Goal: Task Accomplishment & Management: Manage account settings

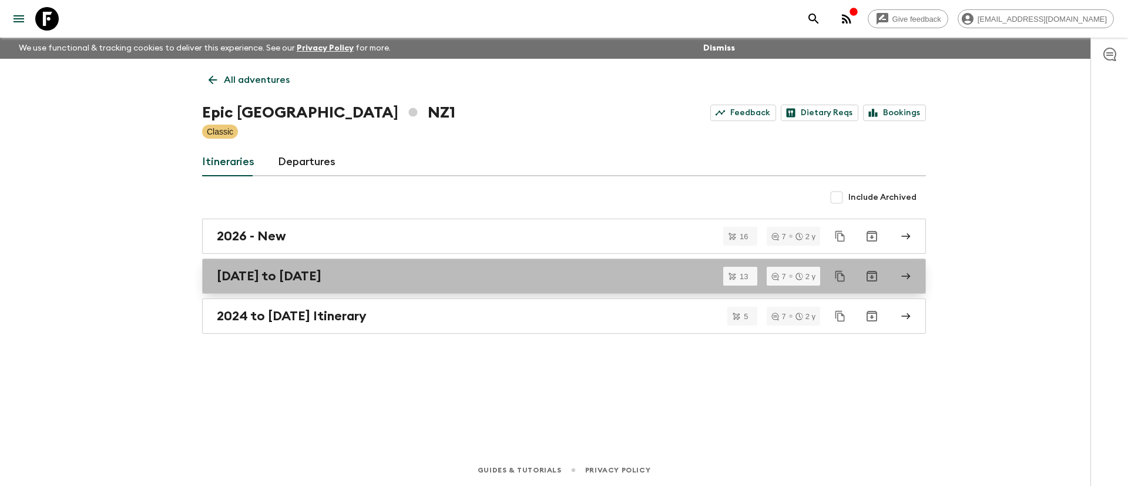
click at [271, 277] on h2 "[DATE] to [DATE]" at bounding box center [269, 275] width 105 height 15
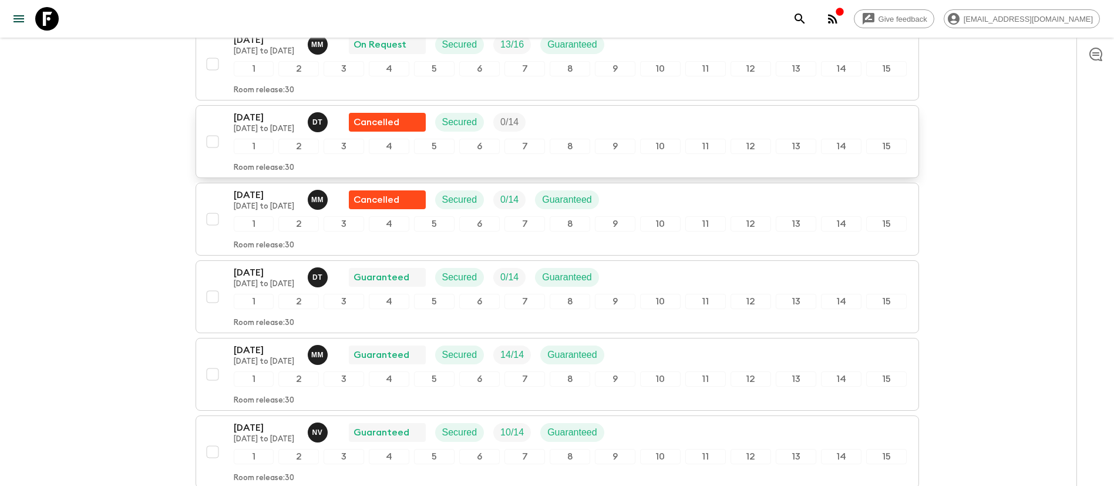
scroll to position [793, 0]
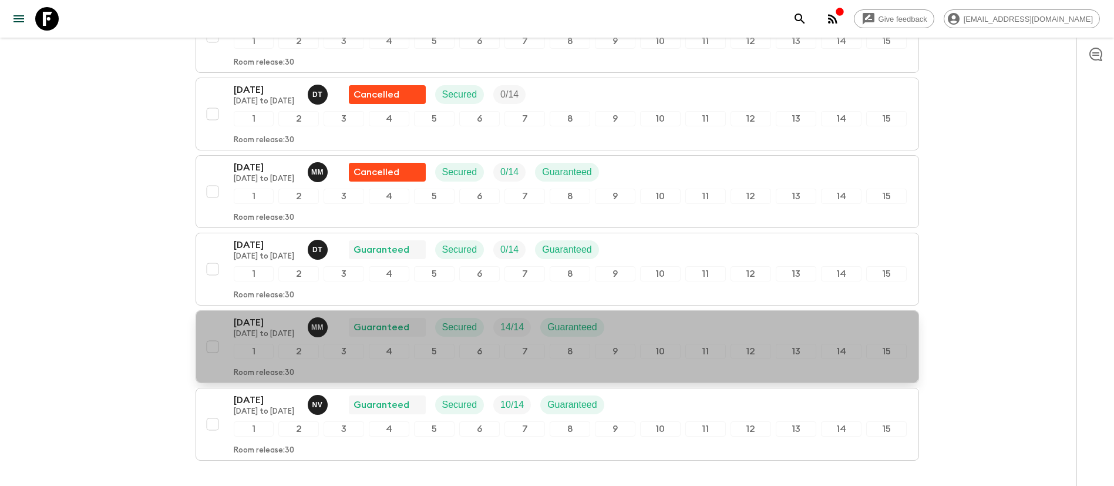
click at [260, 327] on p "[DATE]" at bounding box center [266, 322] width 65 height 14
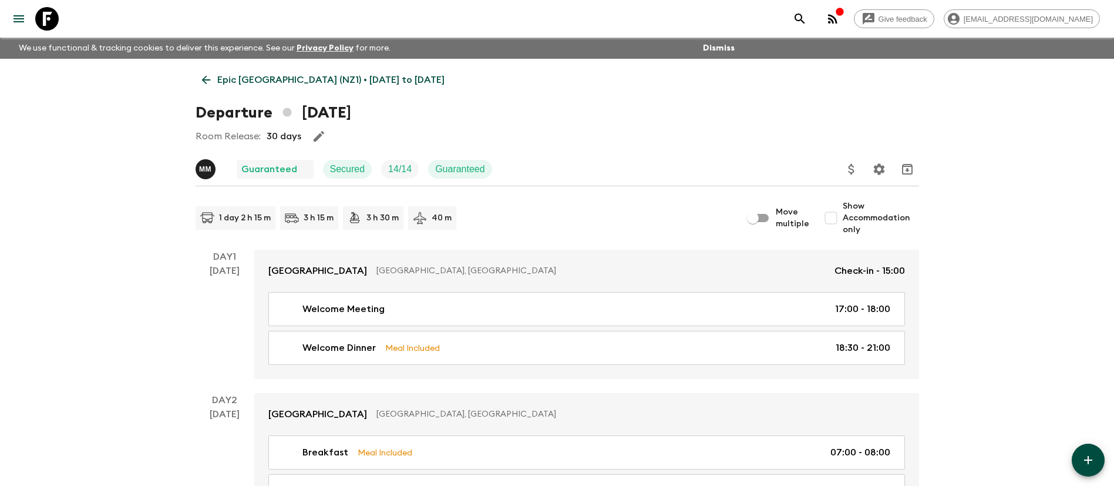
click at [832, 215] on input "Show Accommodation only" at bounding box center [830, 217] width 23 height 23
checkbox input "true"
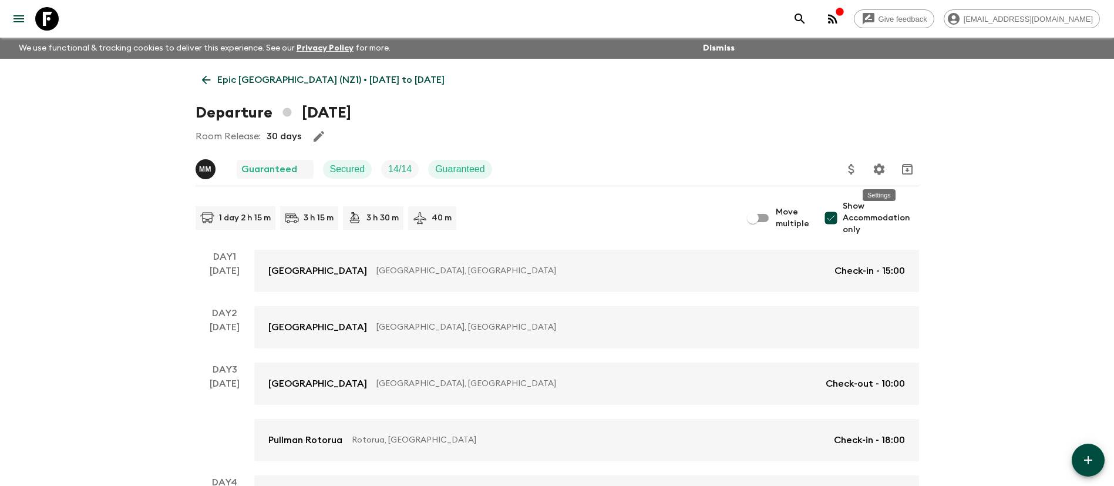
click at [882, 173] on icon "Settings" at bounding box center [879, 169] width 14 height 14
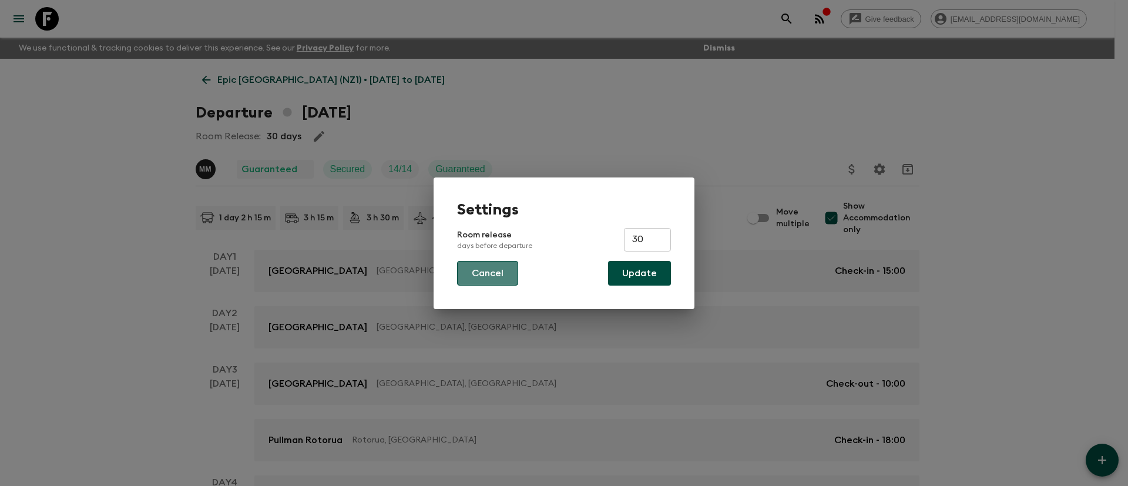
drag, startPoint x: 492, startPoint y: 267, endPoint x: 514, endPoint y: 266, distance: 22.9
click at [491, 267] on button "Cancel" at bounding box center [487, 273] width 61 height 25
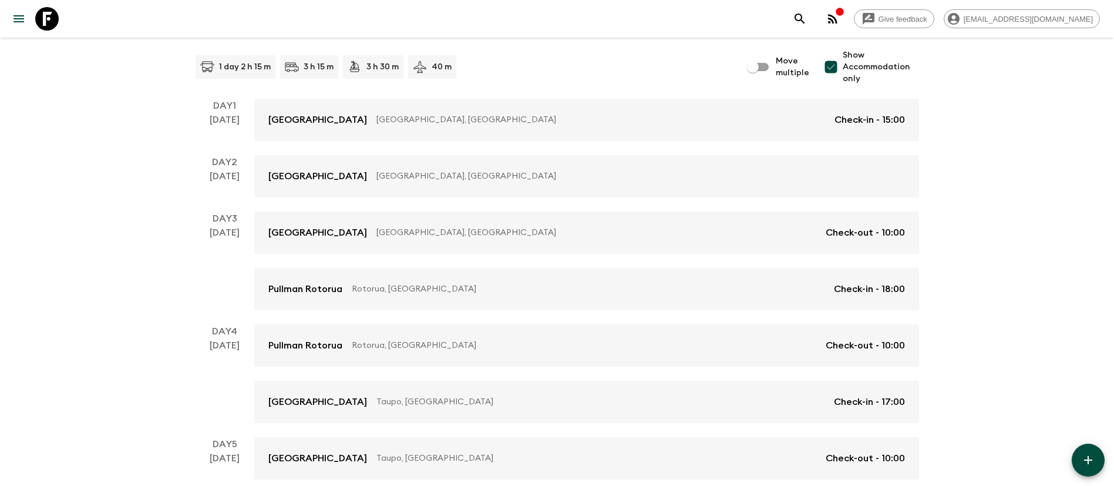
scroll to position [88, 0]
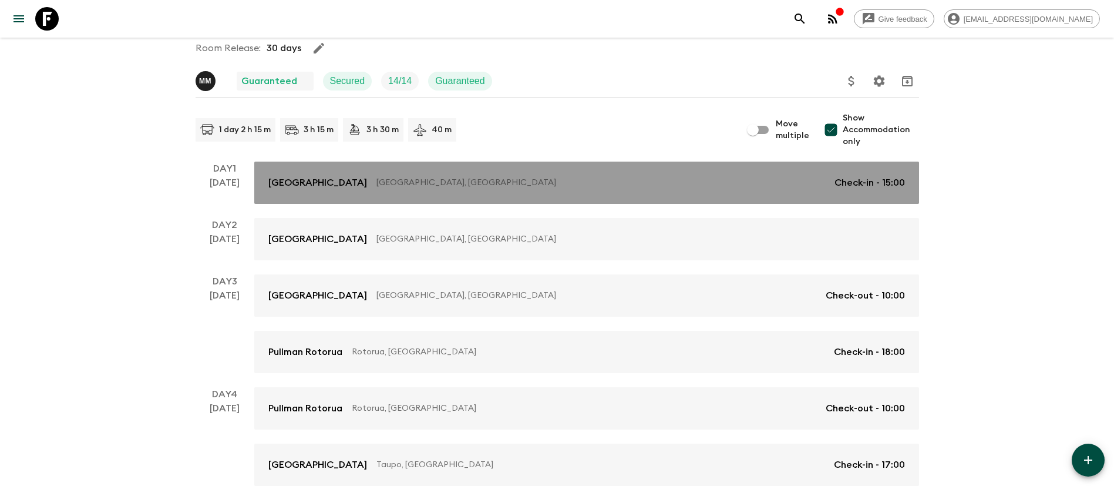
click at [776, 184] on p "[GEOGRAPHIC_DATA], [GEOGRAPHIC_DATA]" at bounding box center [600, 183] width 449 height 12
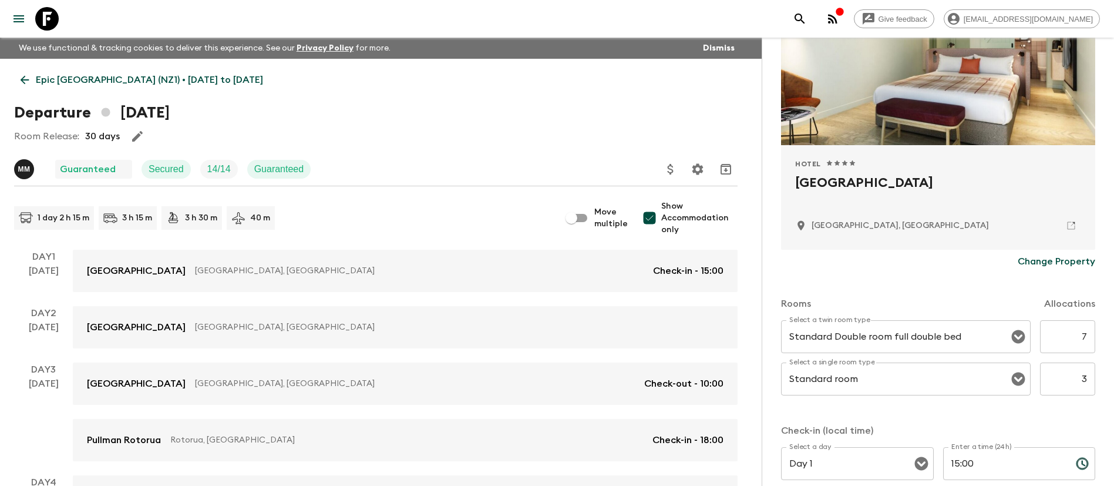
scroll to position [176, 0]
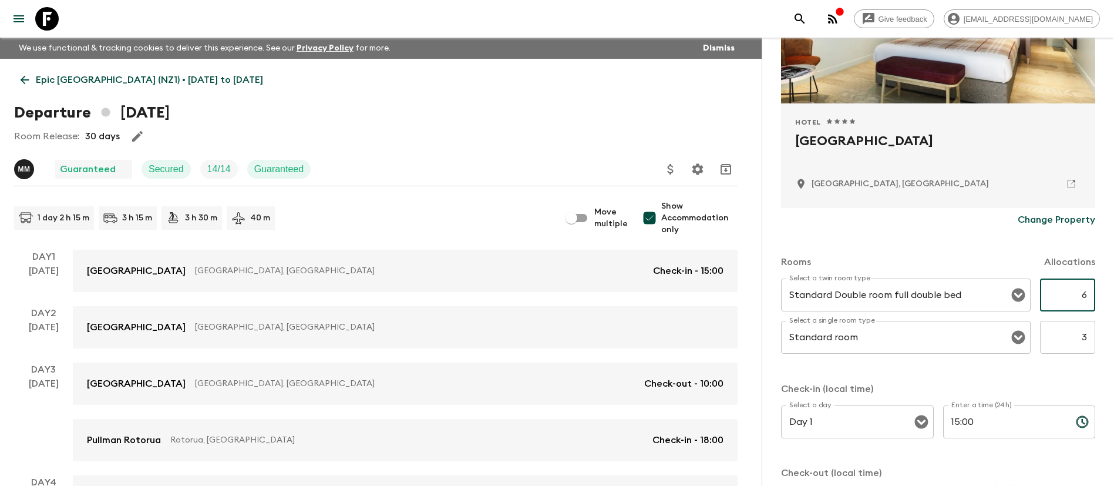
type input "6"
click at [1002, 234] on div "Rooms Allocations" at bounding box center [938, 254] width 314 height 47
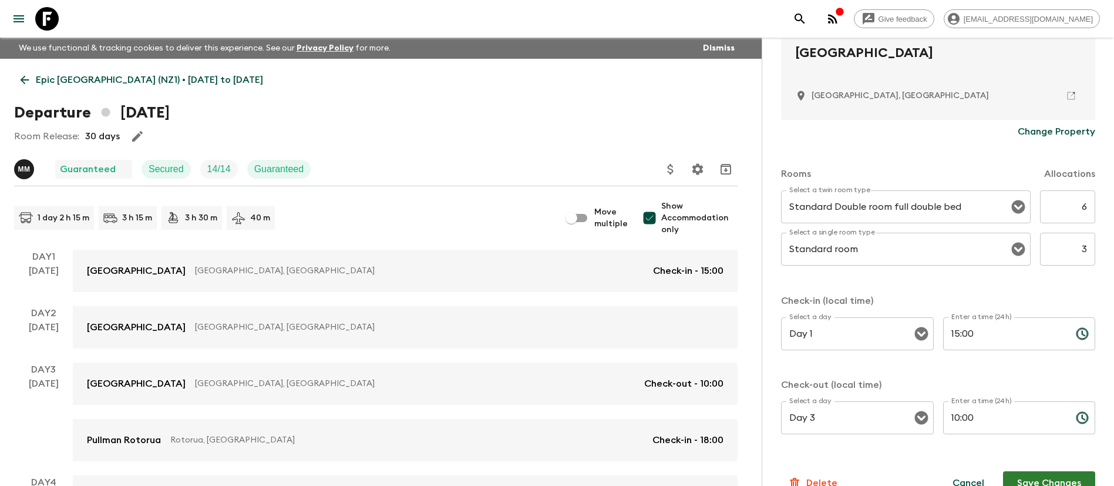
scroll to position [287, 0]
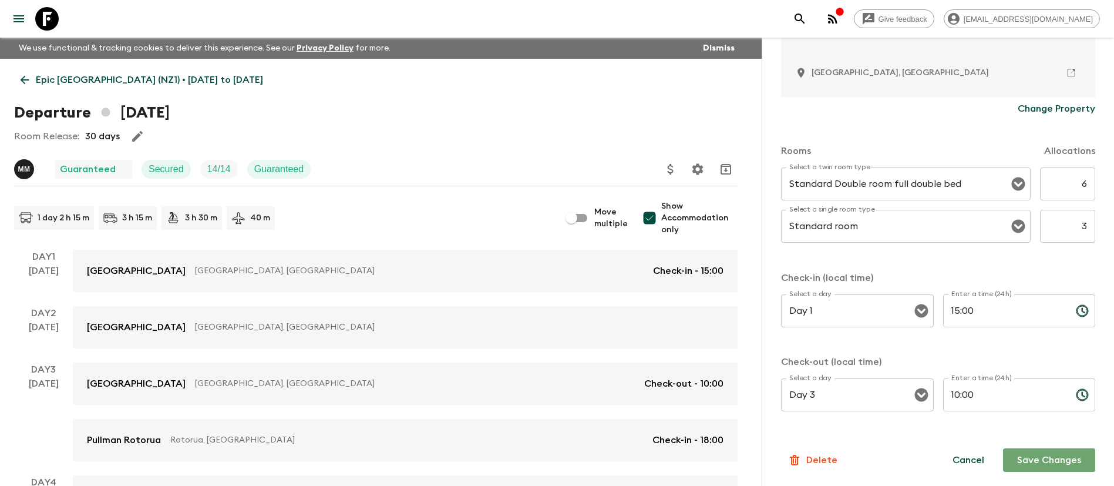
click at [1034, 463] on button "Save Changes" at bounding box center [1049, 459] width 92 height 23
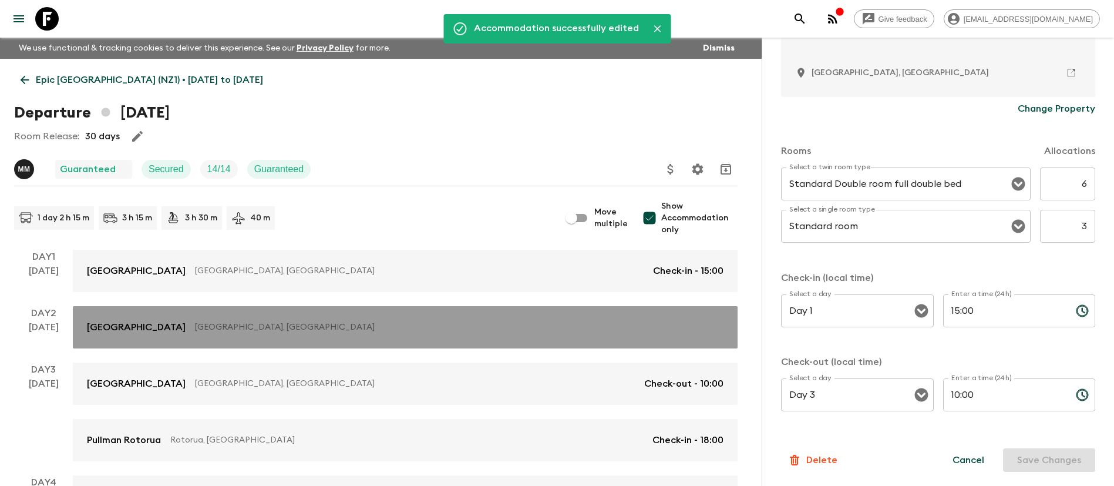
click at [644, 322] on p "[GEOGRAPHIC_DATA], [GEOGRAPHIC_DATA]" at bounding box center [454, 327] width 519 height 12
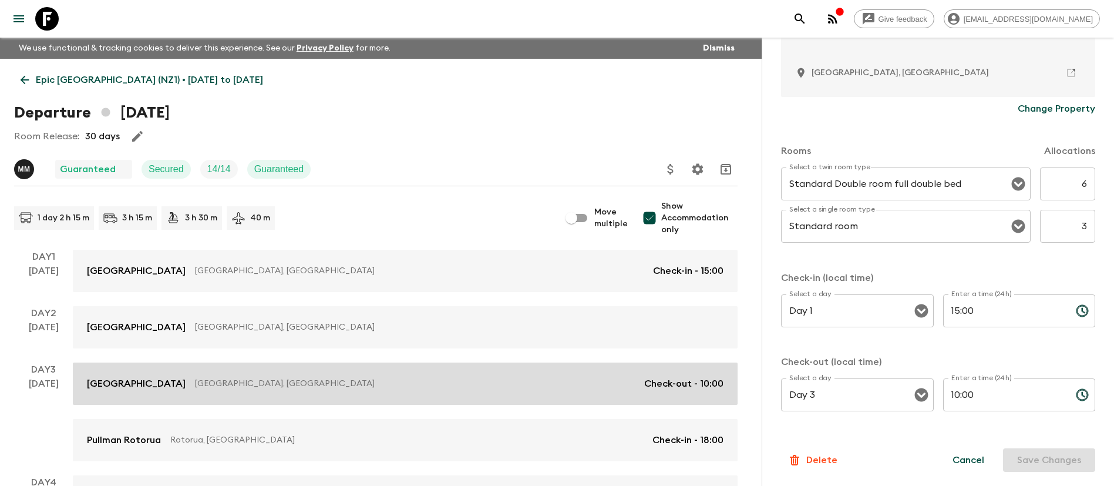
click at [633, 386] on p "[GEOGRAPHIC_DATA], [GEOGRAPHIC_DATA]" at bounding box center [415, 384] width 440 height 12
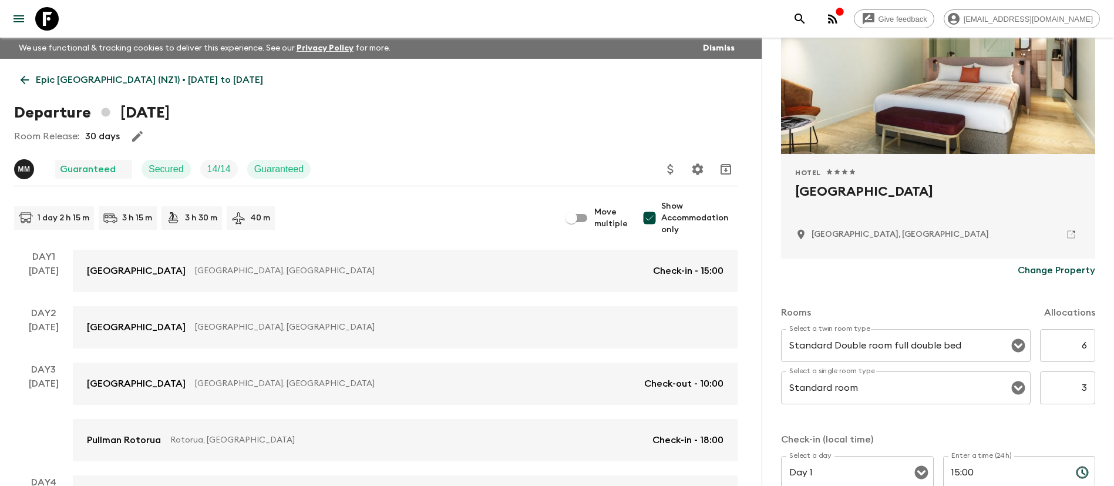
scroll to position [0, 0]
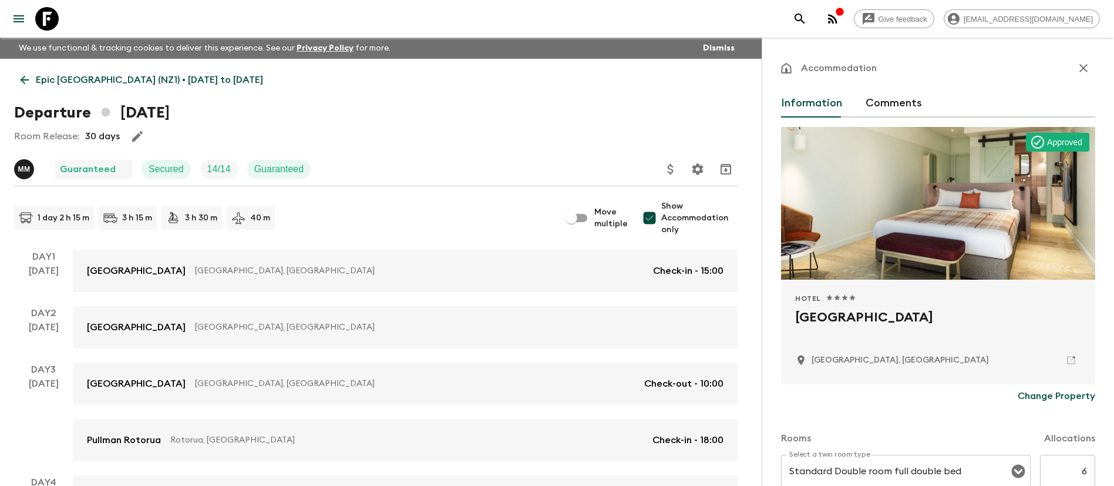
click at [1076, 68] on icon "button" at bounding box center [1083, 68] width 14 height 14
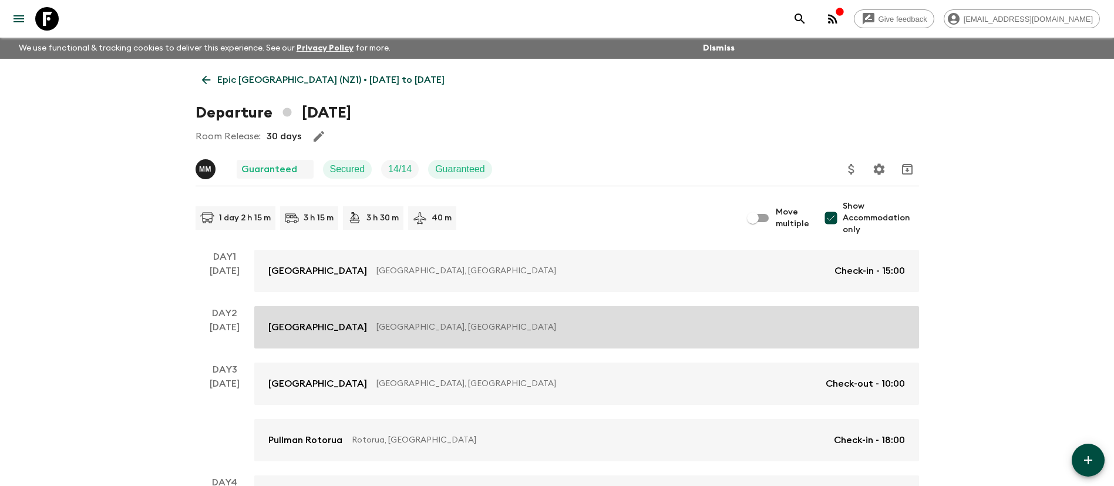
click at [817, 322] on p "[GEOGRAPHIC_DATA], [GEOGRAPHIC_DATA]" at bounding box center [635, 327] width 519 height 12
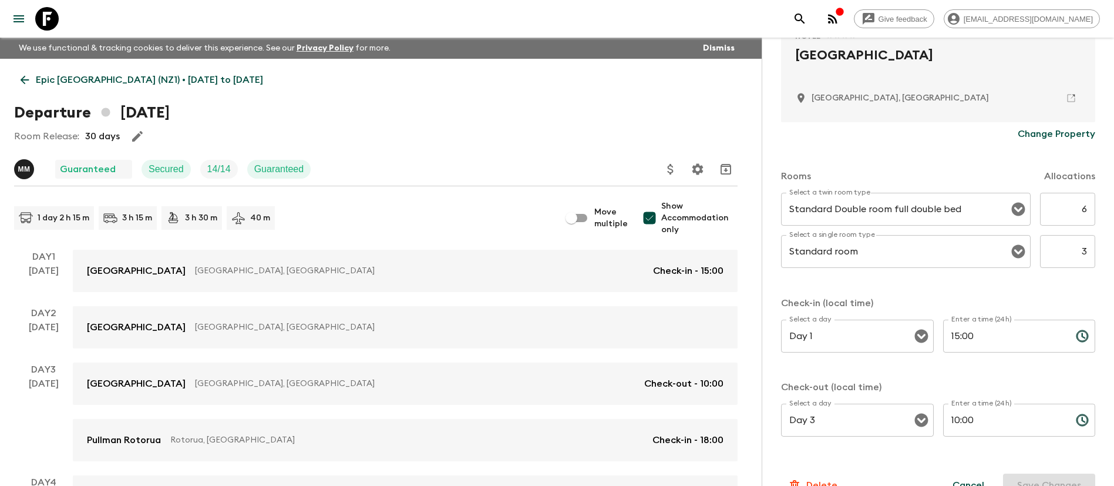
scroll to position [264, 0]
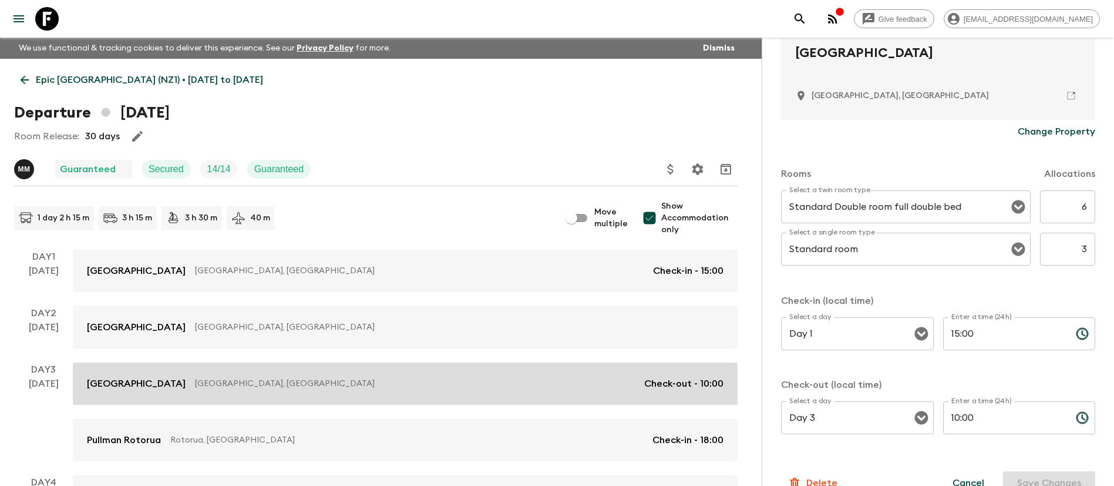
click at [667, 386] on p "Check-out - 10:00" at bounding box center [683, 383] width 79 height 14
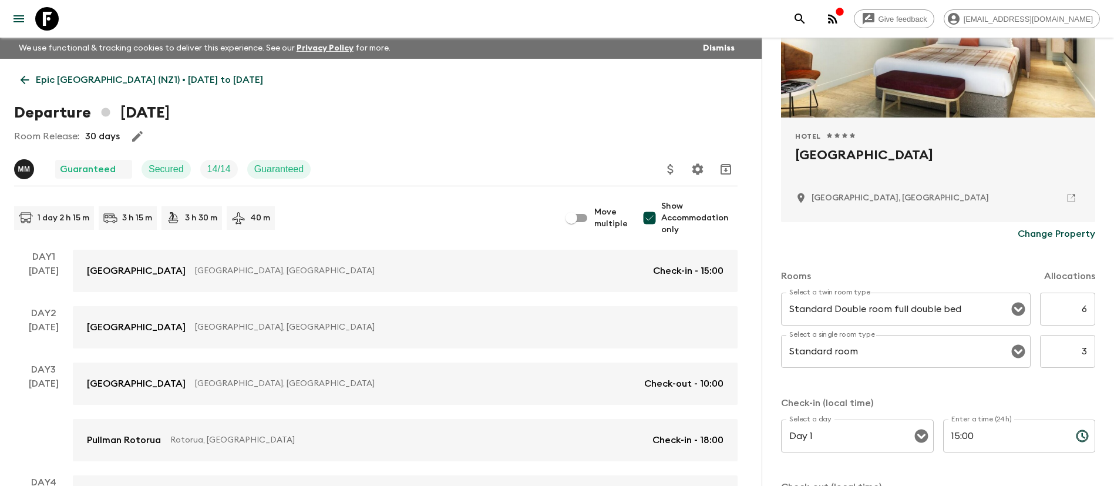
scroll to position [0, 0]
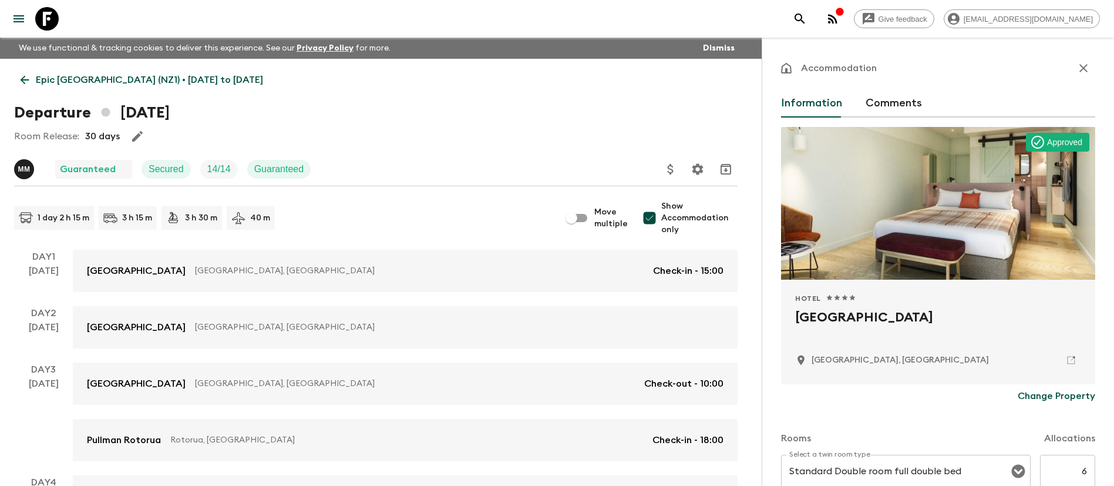
click at [1076, 70] on icon "button" at bounding box center [1083, 68] width 14 height 14
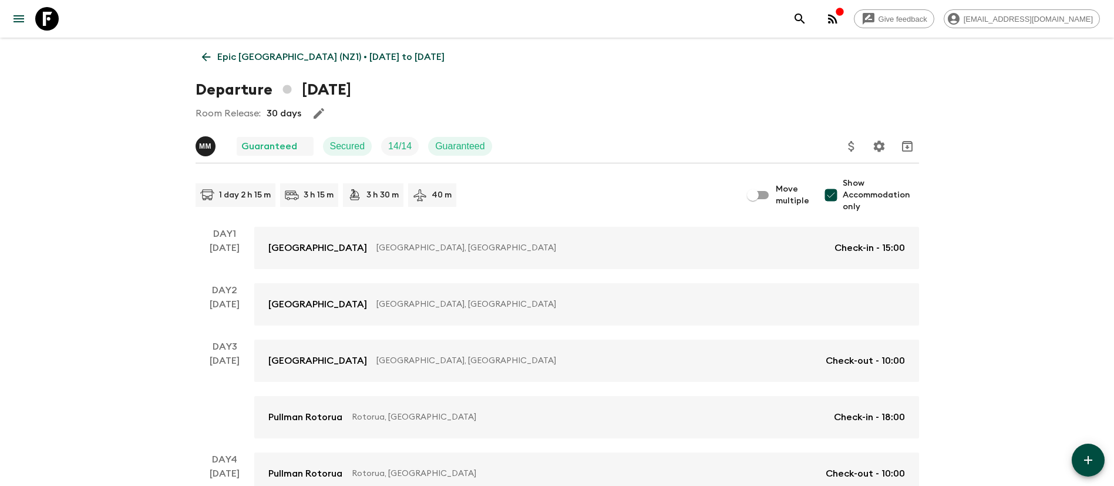
scroll to position [88, 0]
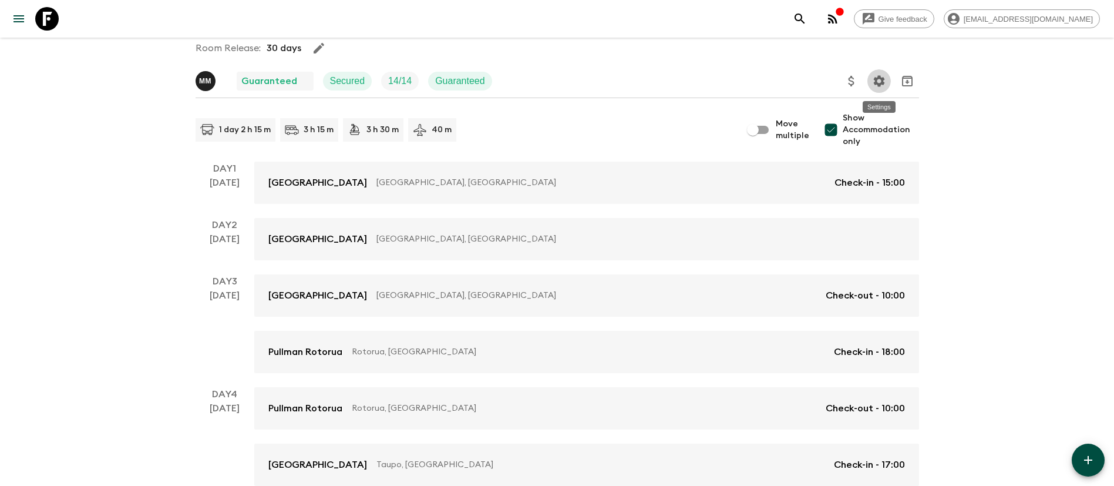
click at [883, 82] on icon "Settings" at bounding box center [878, 80] width 11 height 11
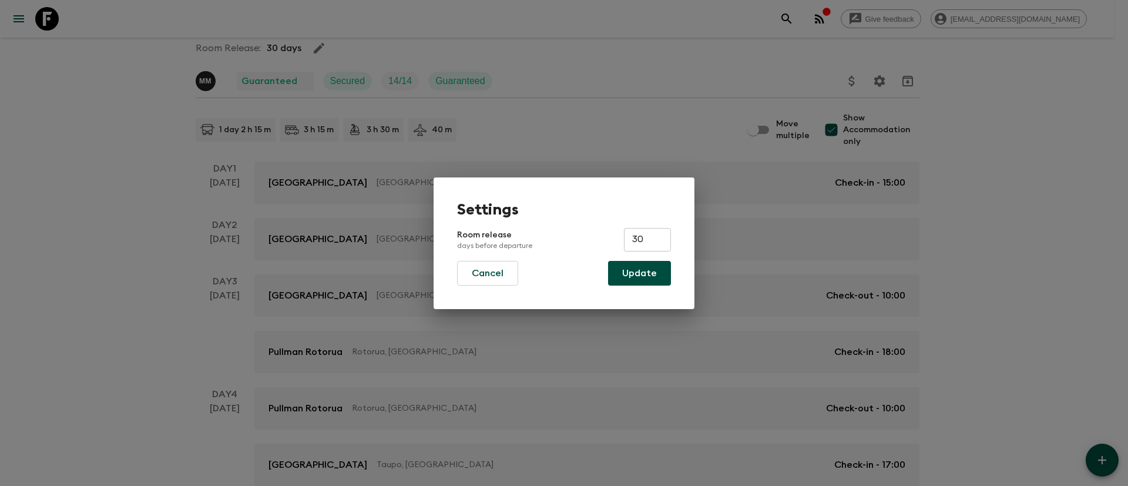
click at [652, 109] on div "Settings Room release days before departure 30 ​ Cancel Update" at bounding box center [564, 243] width 1128 height 486
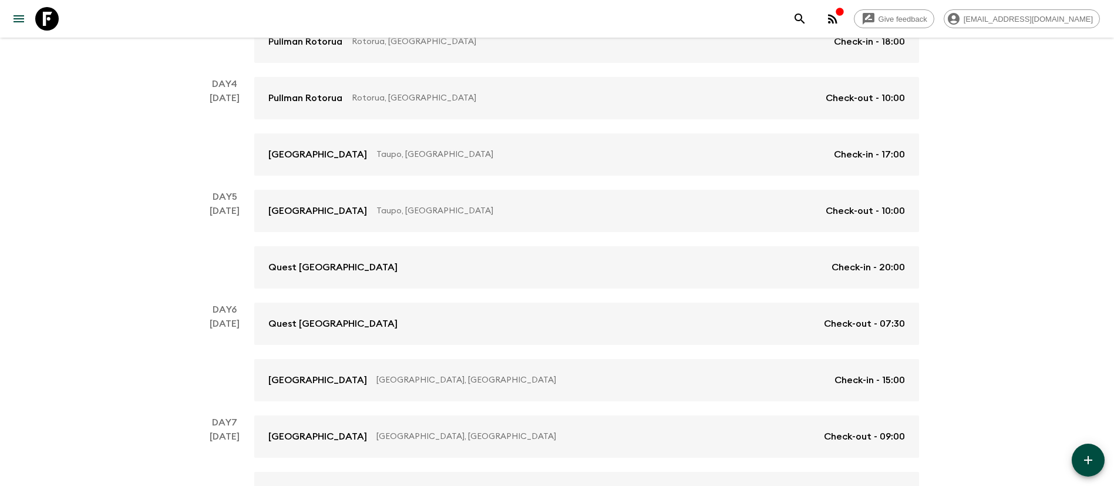
scroll to position [198, 0]
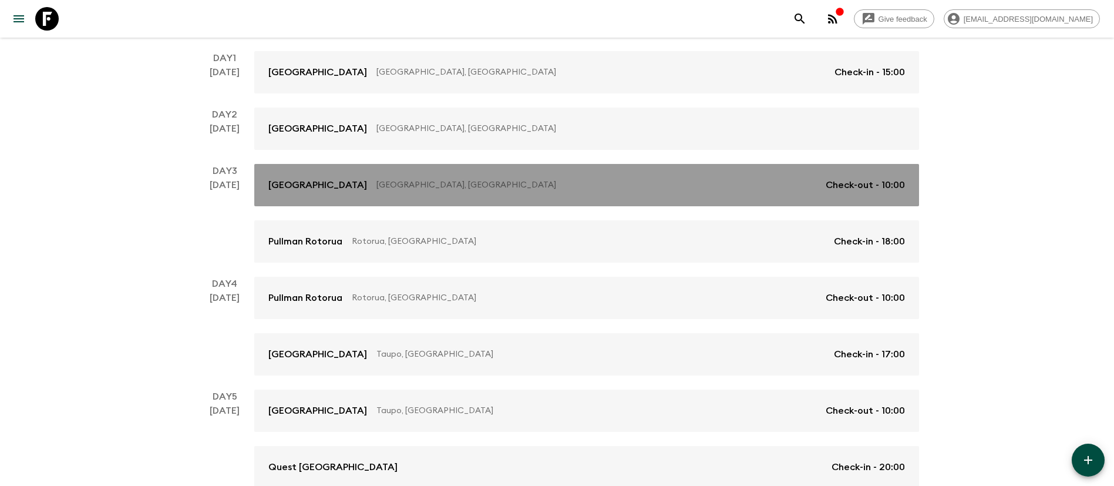
click at [849, 190] on p "Check-out - 10:00" at bounding box center [865, 185] width 79 height 14
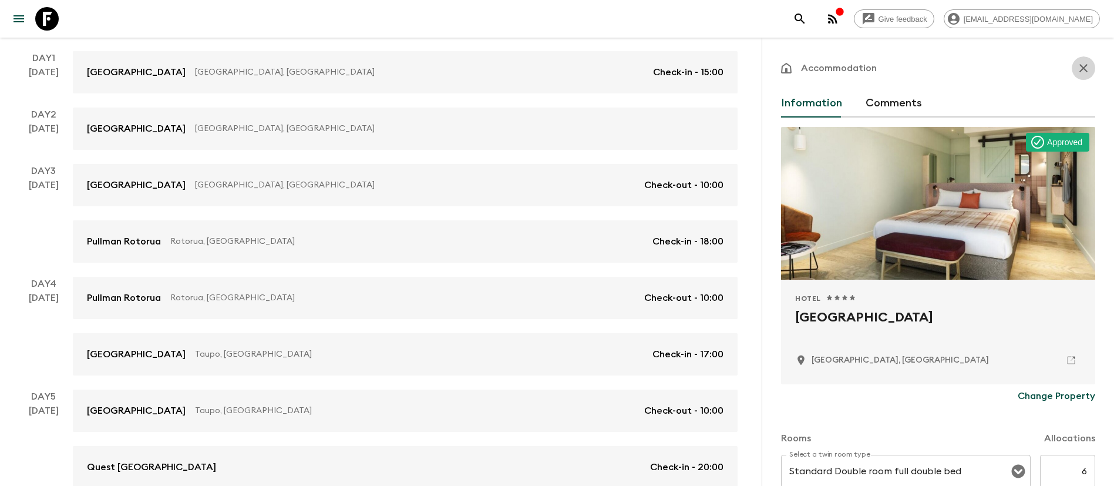
click at [1072, 77] on button "button" at bounding box center [1083, 67] width 23 height 23
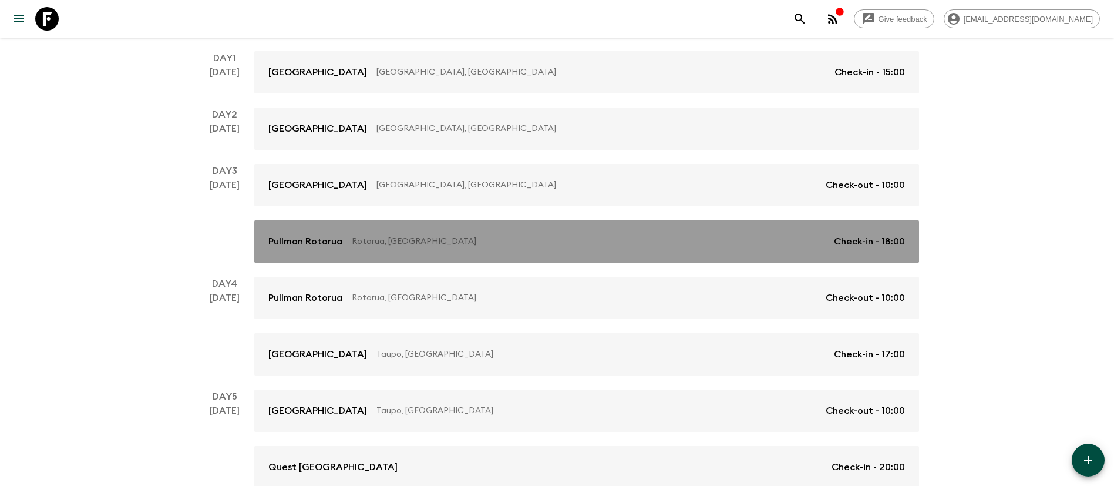
click at [856, 242] on p "Check-in - 18:00" at bounding box center [869, 241] width 71 height 14
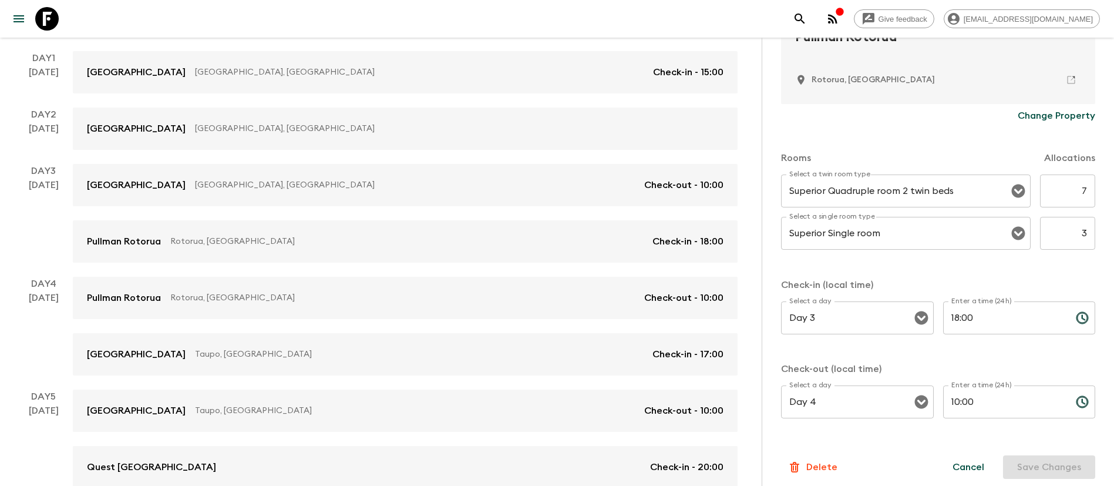
scroll to position [287, 0]
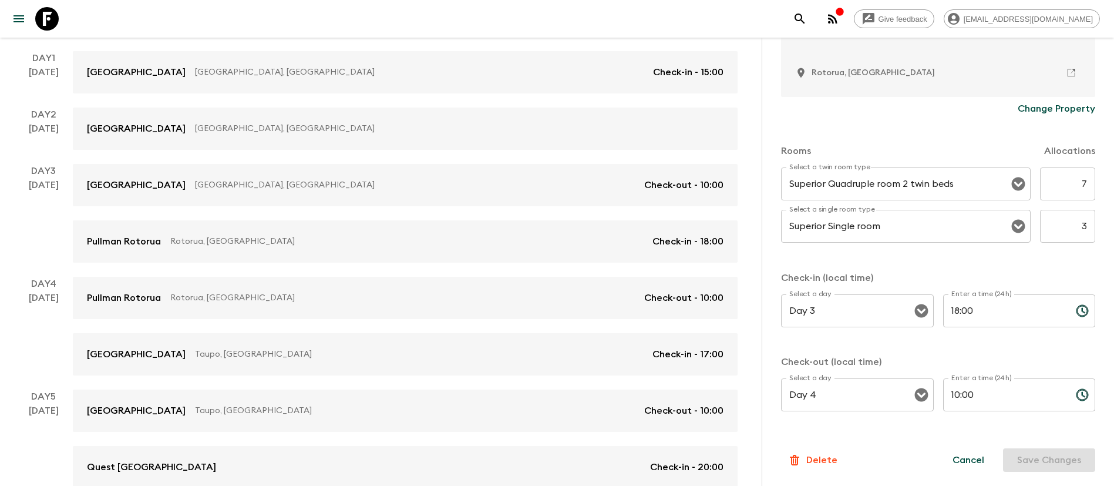
click at [1054, 204] on div "Select a twin room type Superior Quadruple room 2 twin beds Select a twin room …" at bounding box center [938, 211] width 314 height 89
type input "6"
click at [1031, 459] on button "Save Changes" at bounding box center [1049, 459] width 92 height 23
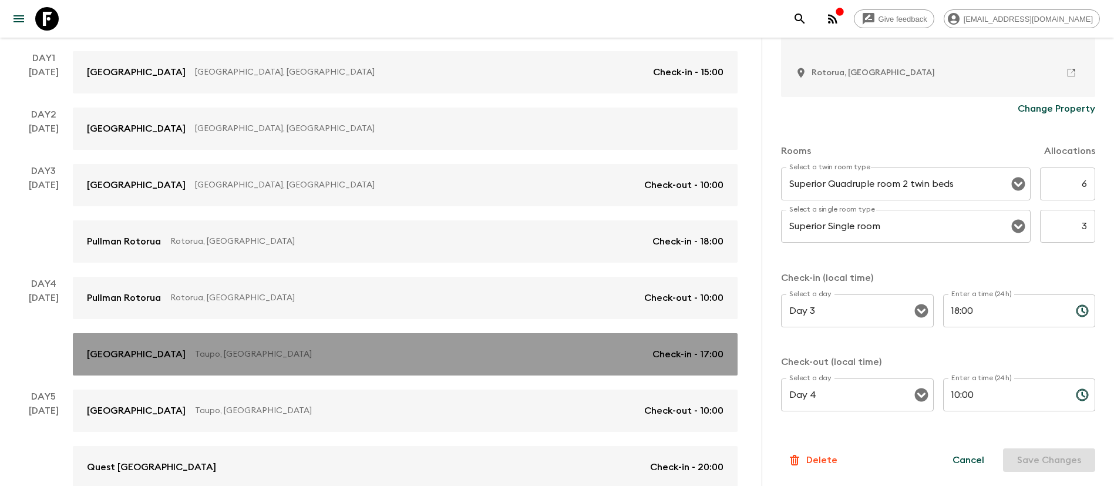
click at [709, 356] on p "Check-in - 17:00" at bounding box center [687, 354] width 71 height 14
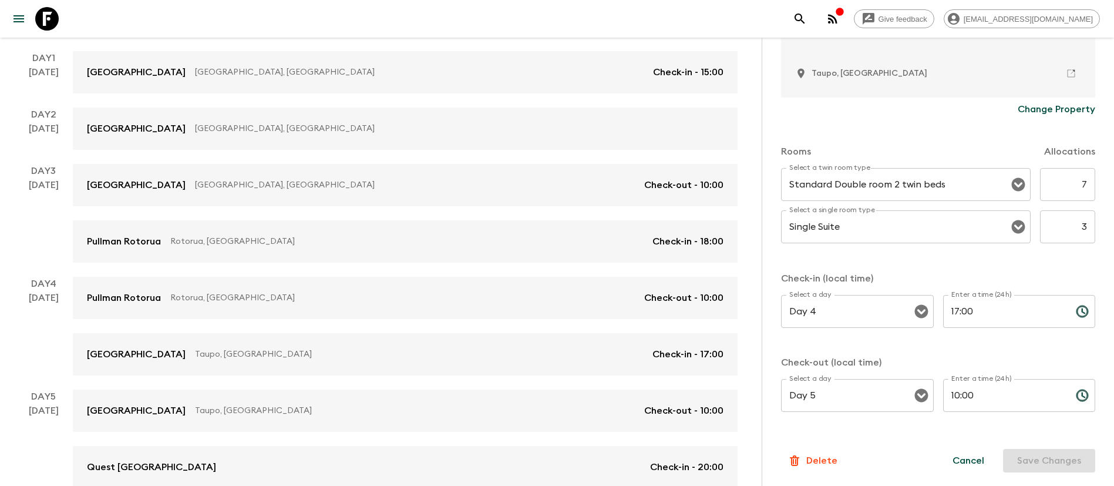
scroll to position [287, 0]
click at [1056, 183] on input "7" at bounding box center [1067, 183] width 55 height 33
type input "6"
click at [1024, 462] on button "Save Changes" at bounding box center [1049, 459] width 92 height 23
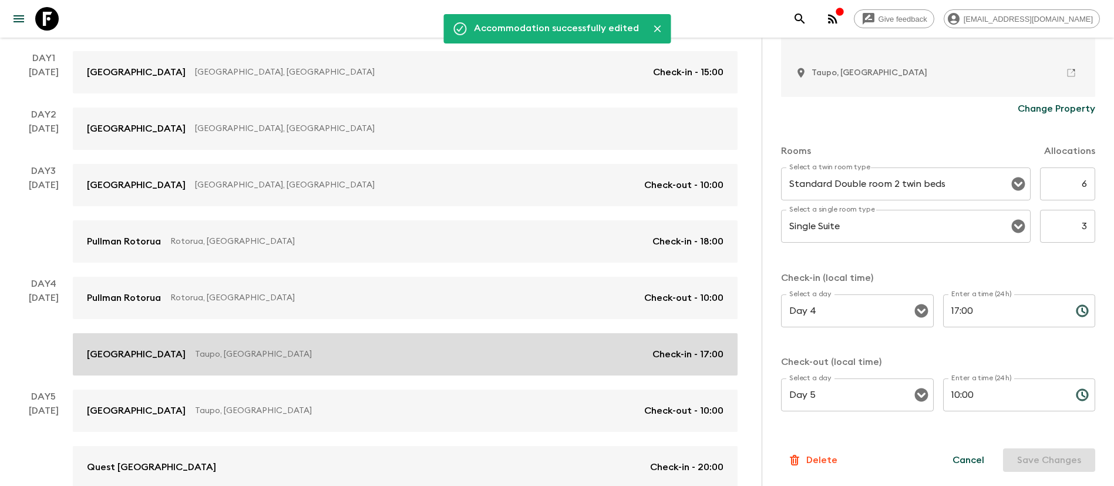
scroll to position [287, 0]
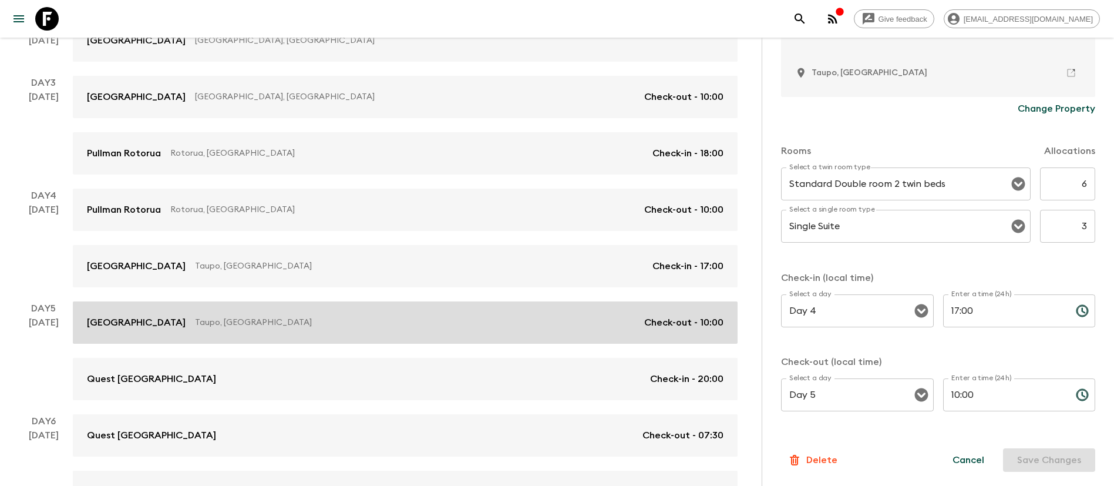
click at [704, 329] on link "[GEOGRAPHIC_DATA], [GEOGRAPHIC_DATA] Check-out - 10:00" at bounding box center [405, 322] width 665 height 42
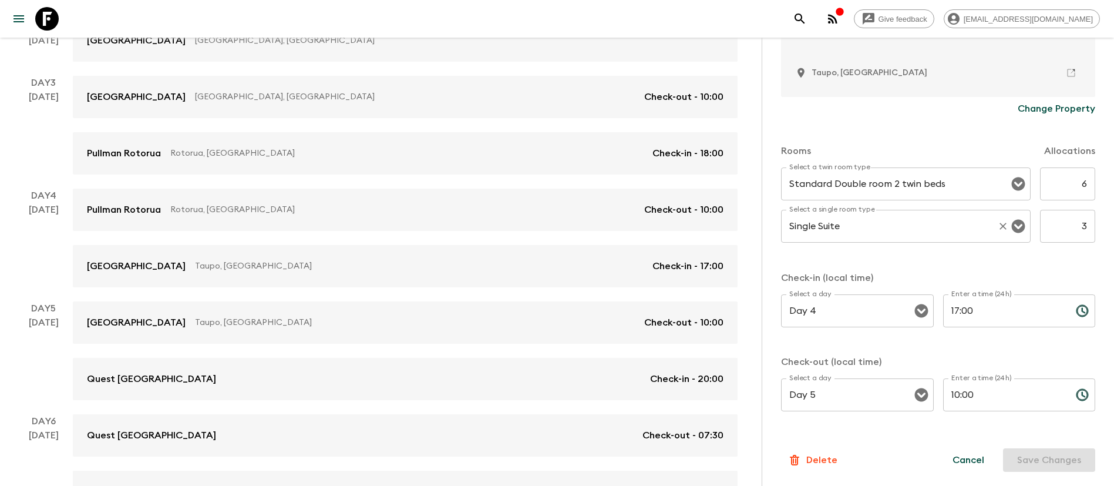
scroll to position [0, 0]
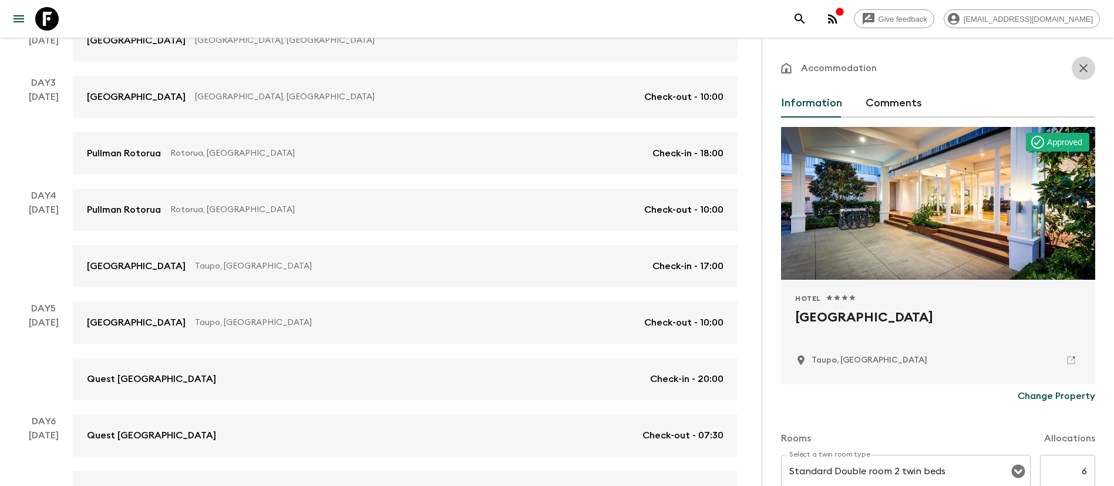
click at [1076, 73] on icon "button" at bounding box center [1083, 68] width 14 height 14
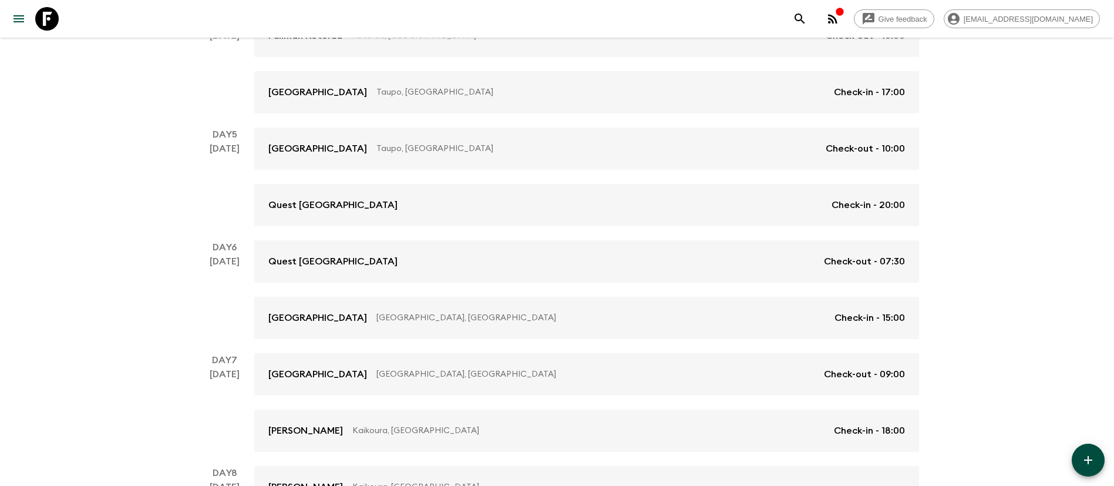
scroll to position [463, 0]
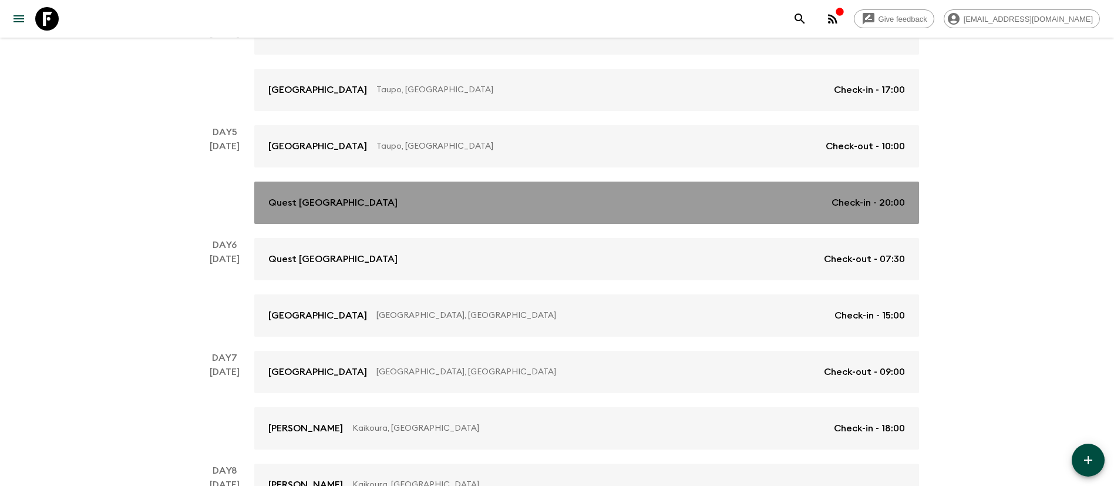
click at [874, 198] on p "Check-in - 20:00" at bounding box center [868, 203] width 73 height 14
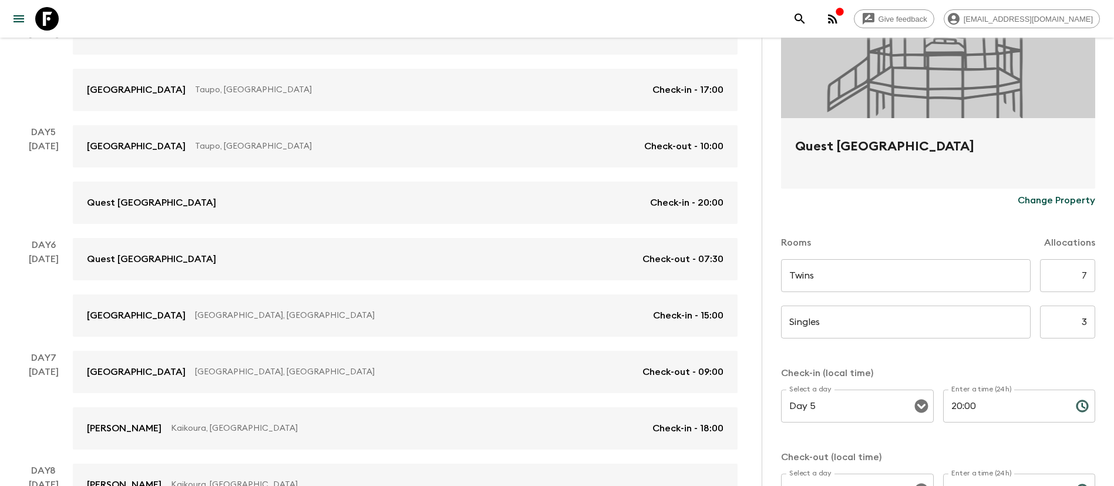
scroll to position [176, 0]
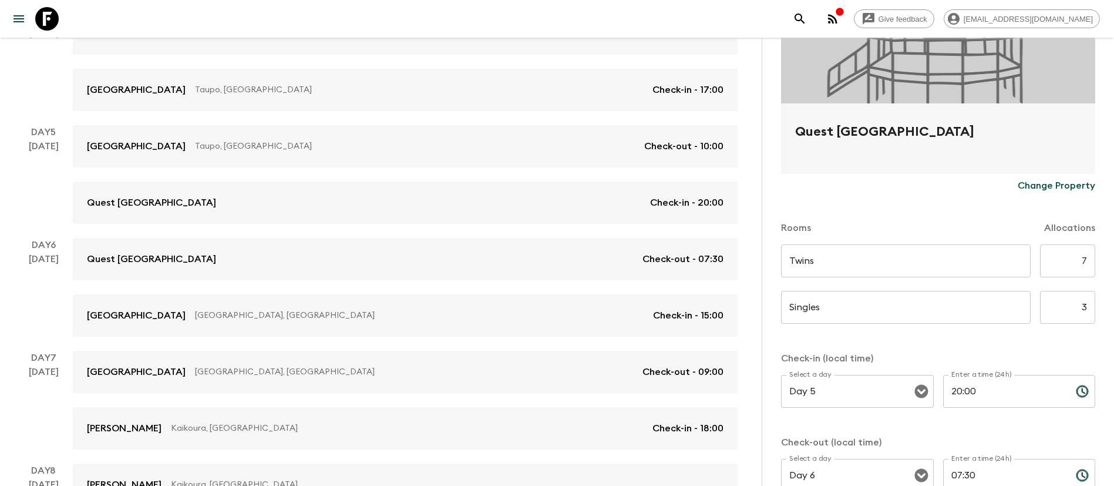
click at [1070, 267] on input "7" at bounding box center [1067, 260] width 55 height 33
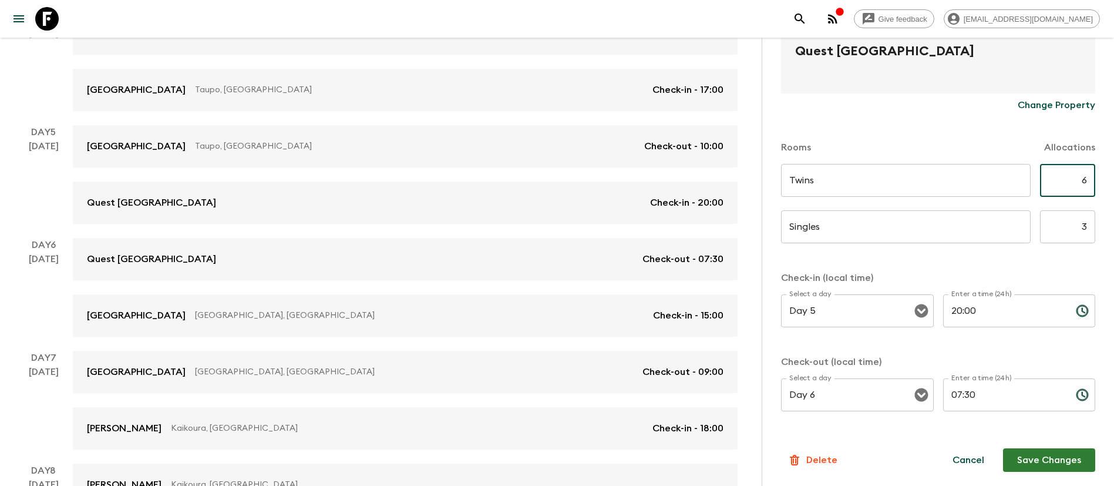
type input "6"
click at [1023, 462] on button "Save Changes" at bounding box center [1049, 459] width 92 height 23
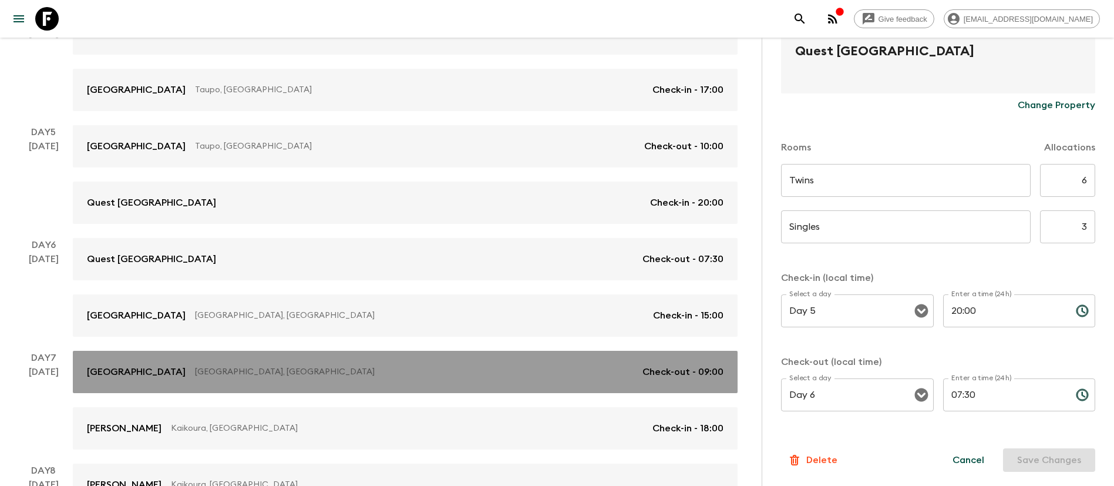
click at [610, 378] on div "[GEOGRAPHIC_DATA] [GEOGRAPHIC_DATA], [GEOGRAPHIC_DATA] Check-out - 09:00" at bounding box center [405, 372] width 637 height 14
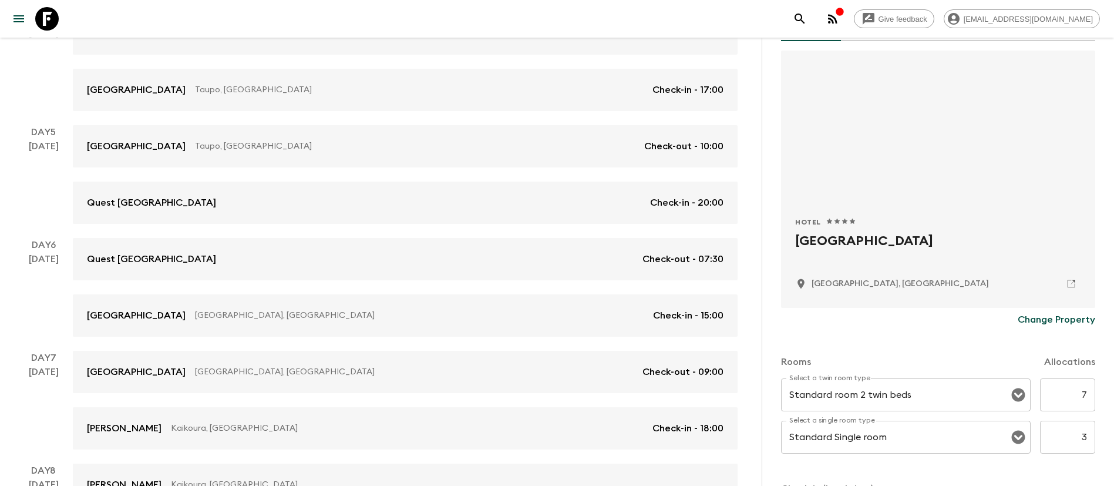
scroll to position [176, 0]
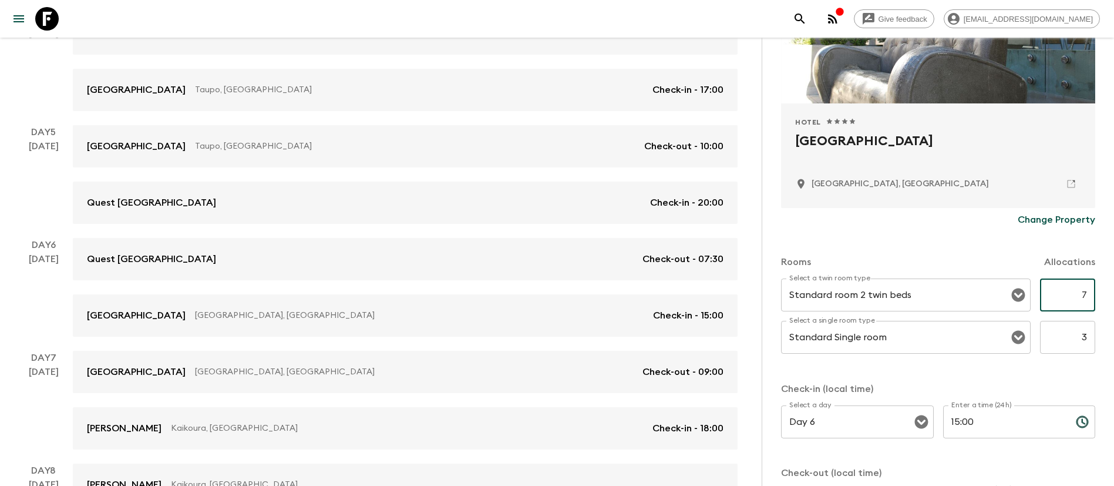
click at [1073, 294] on input "7" at bounding box center [1067, 294] width 55 height 33
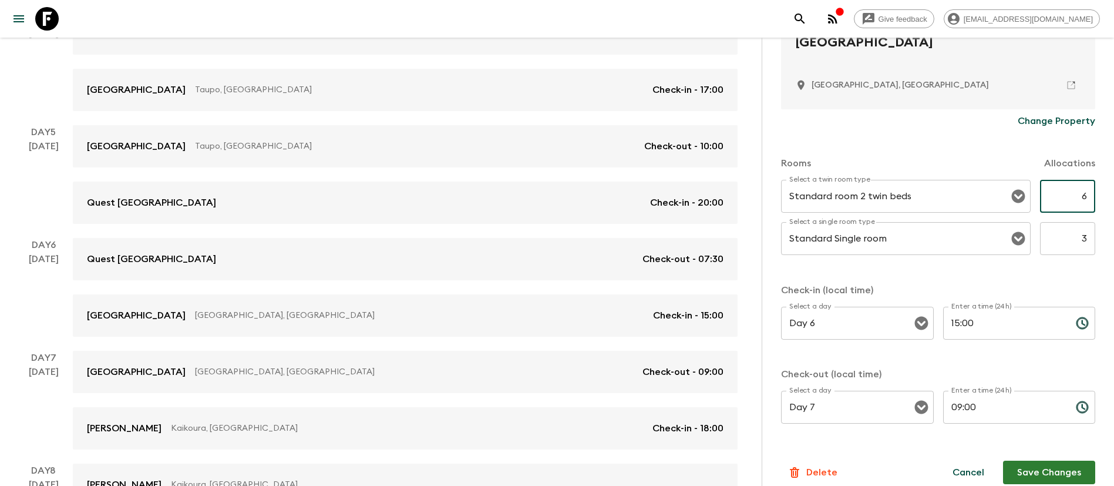
scroll to position [287, 0]
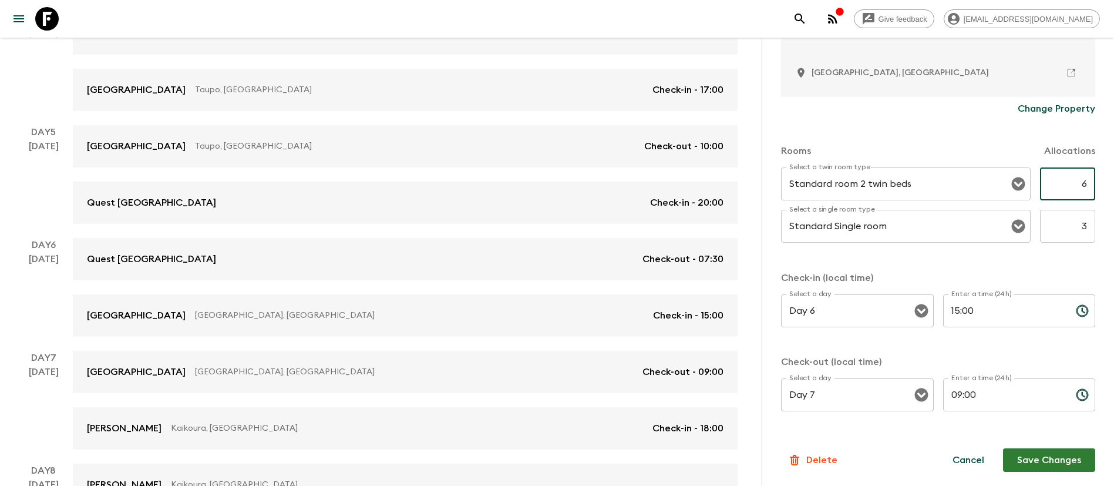
type input "6"
click at [1058, 459] on button "Save Changes" at bounding box center [1049, 459] width 92 height 23
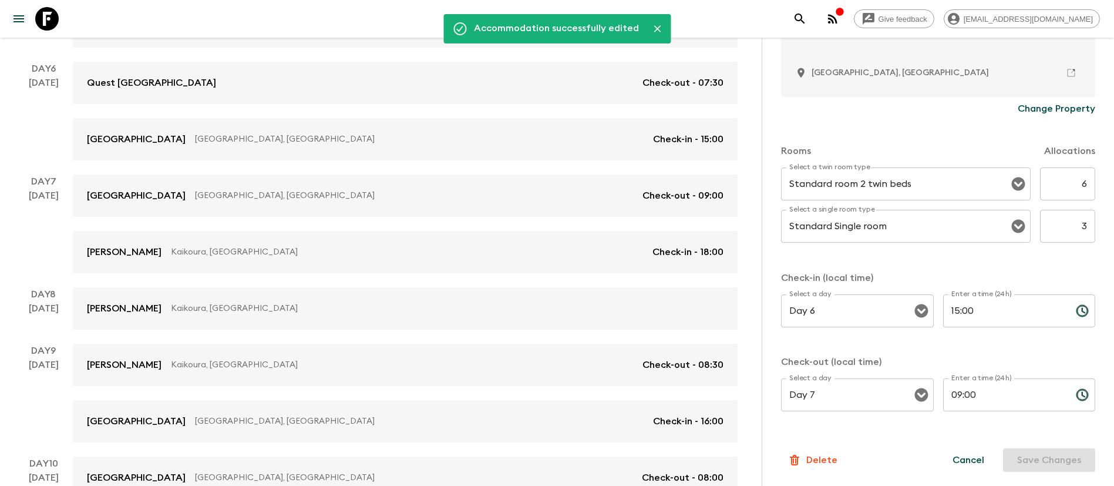
scroll to position [0, 0]
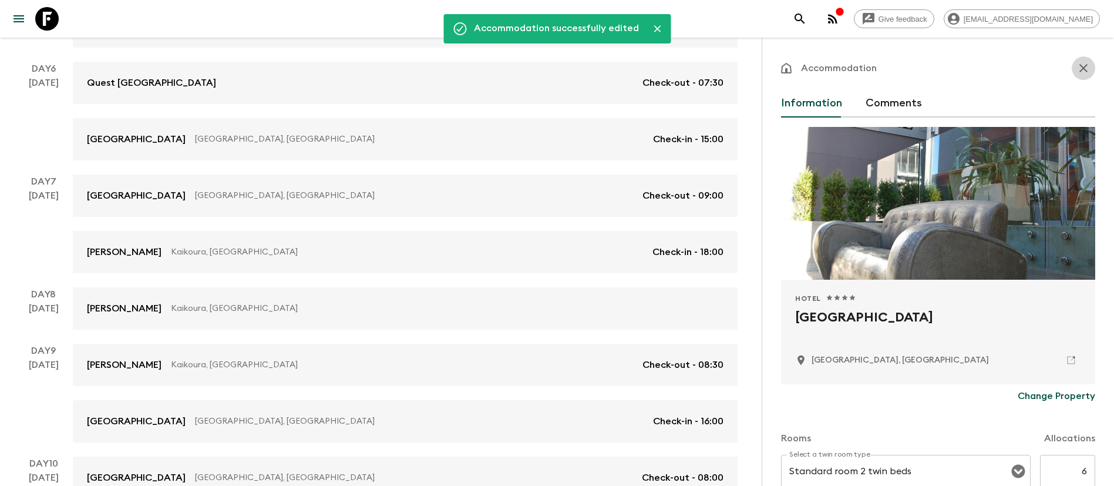
click at [1076, 74] on icon "button" at bounding box center [1083, 68] width 14 height 14
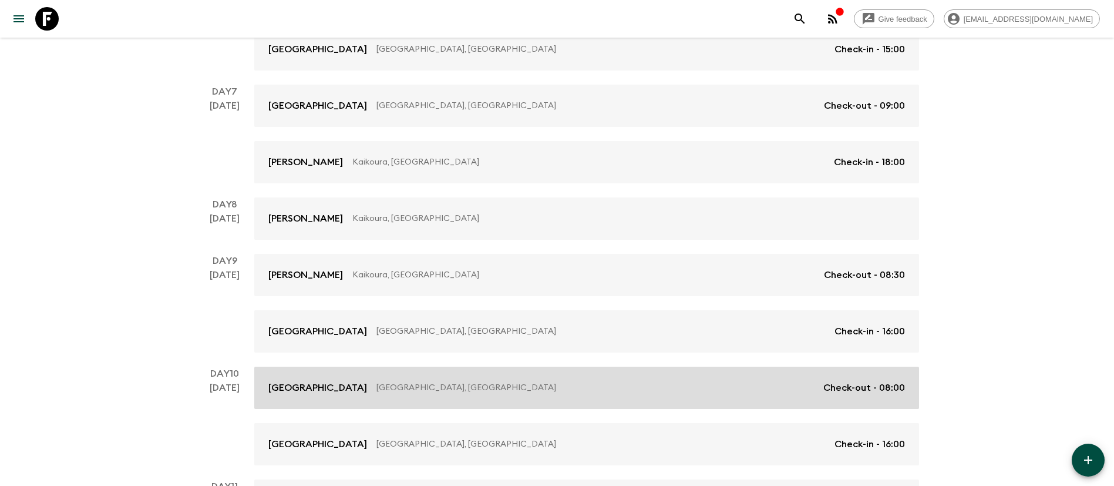
scroll to position [727, 0]
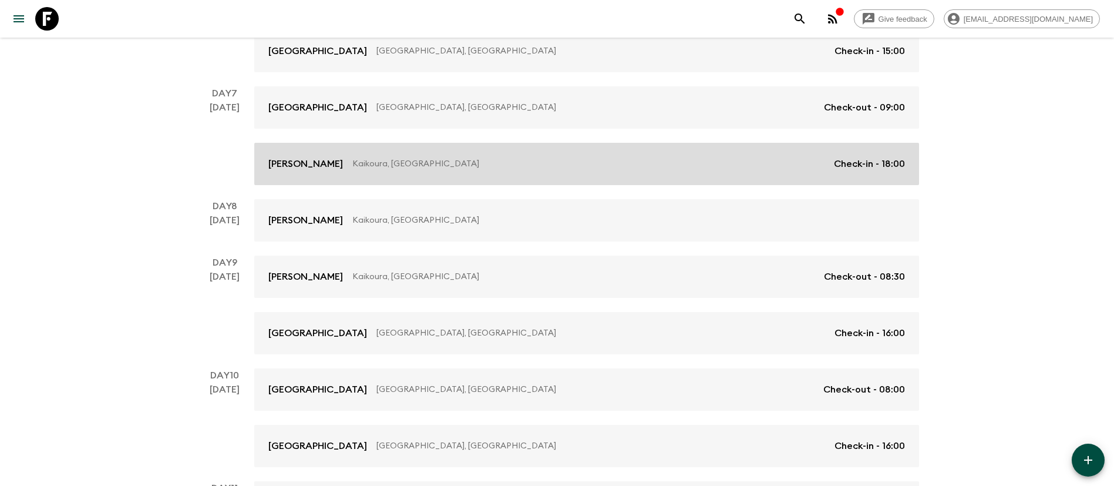
click at [861, 168] on p "Check-in - 18:00" at bounding box center [869, 164] width 71 height 14
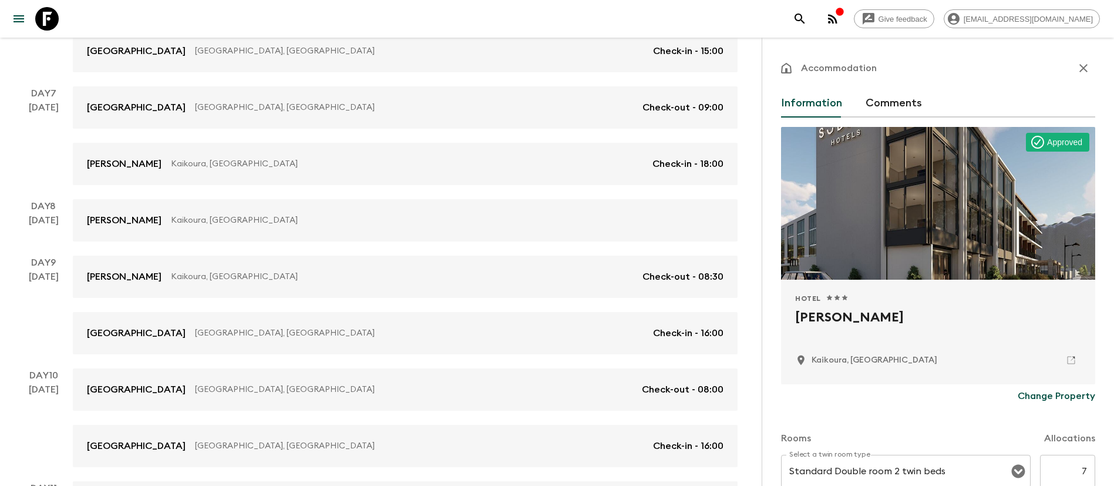
scroll to position [176, 0]
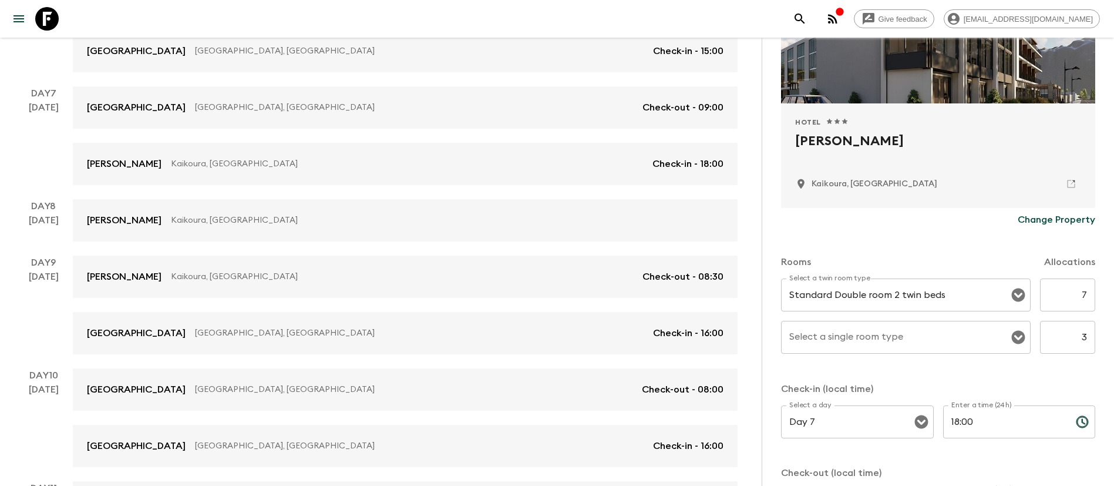
click at [1072, 298] on input "7" at bounding box center [1067, 294] width 55 height 33
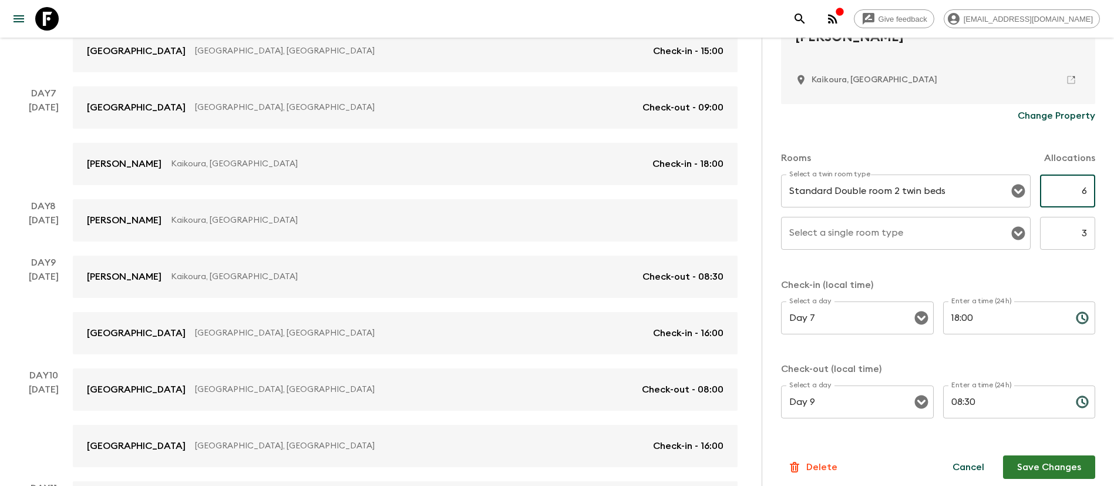
scroll to position [287, 0]
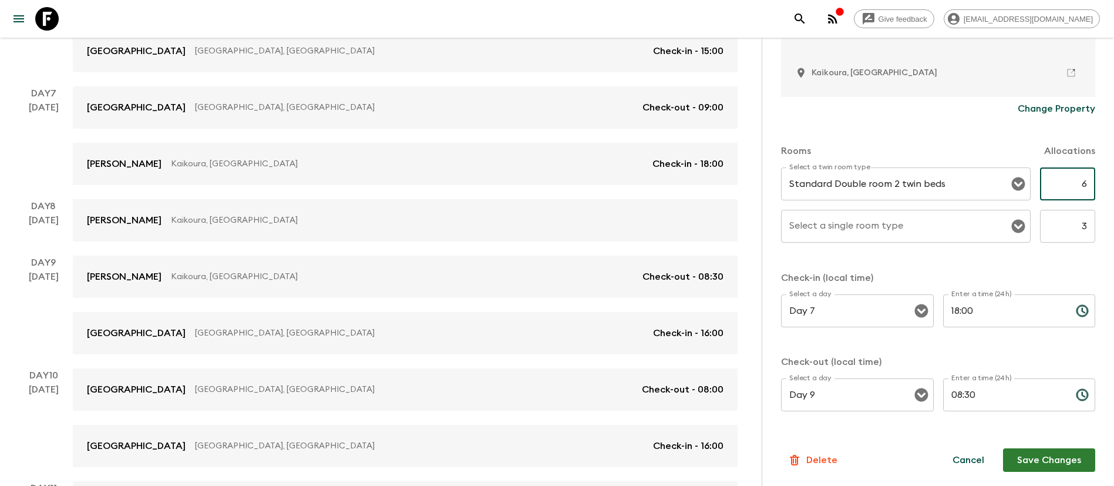
type input "6"
click at [1059, 462] on button "Save Changes" at bounding box center [1049, 459] width 92 height 23
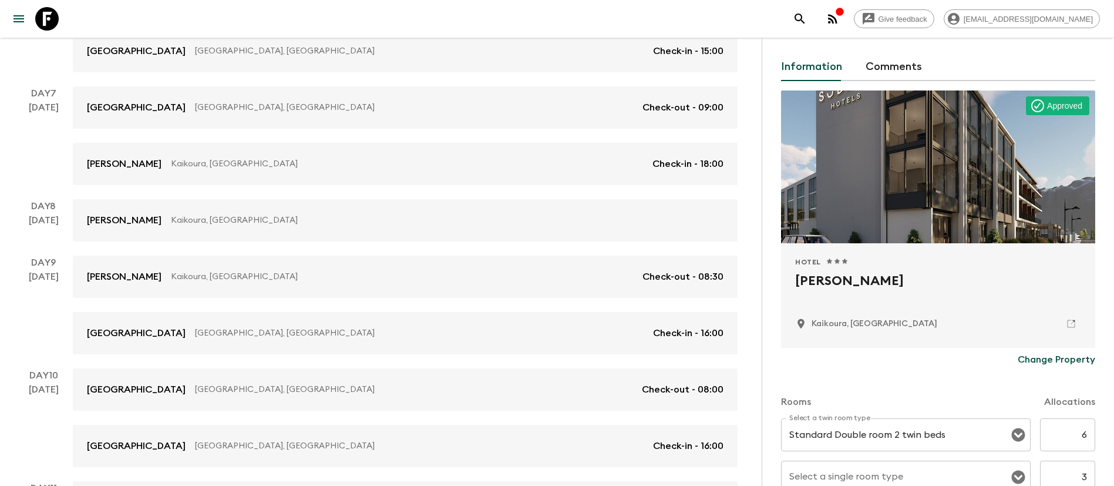
scroll to position [23, 0]
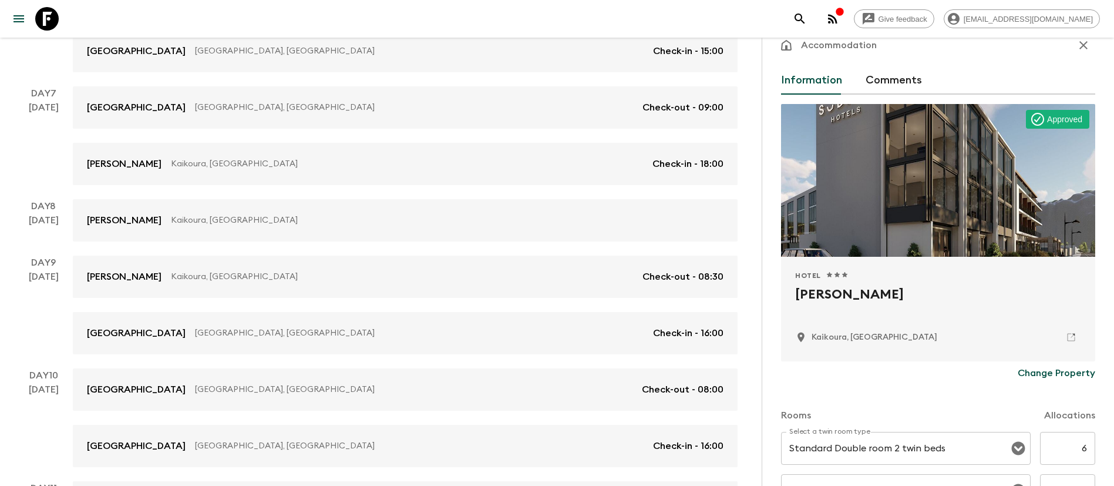
click at [1076, 49] on icon "button" at bounding box center [1083, 45] width 14 height 14
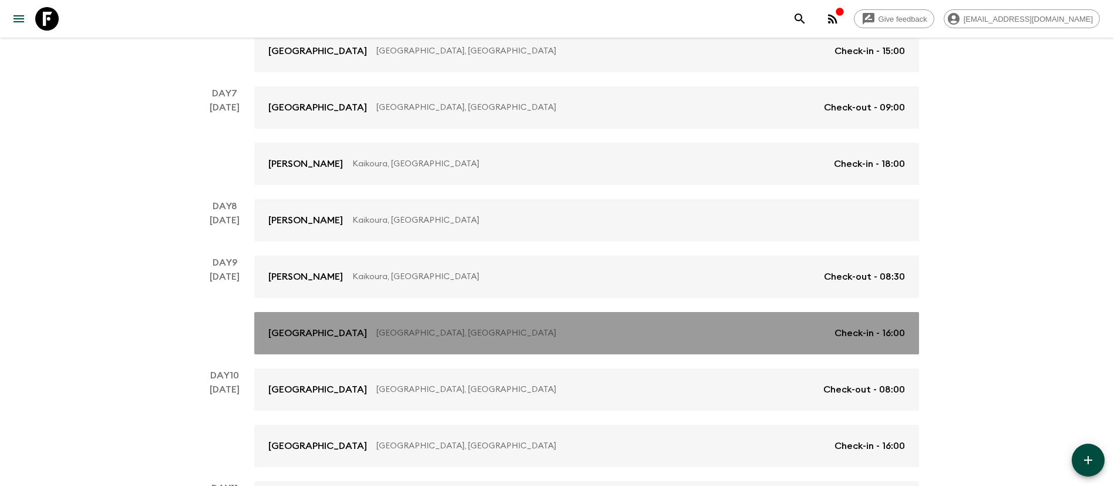
click at [884, 327] on p "Check-in - 16:00" at bounding box center [869, 333] width 70 height 14
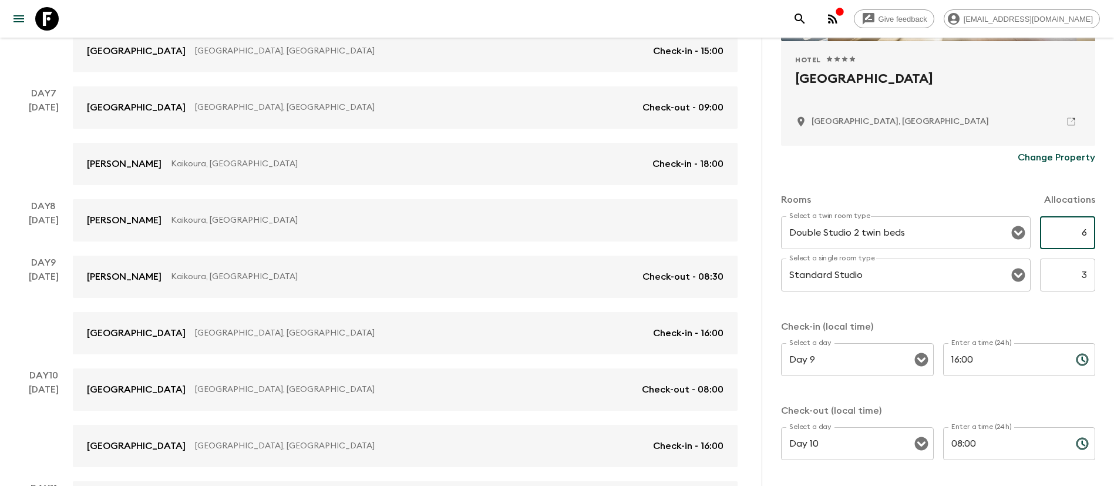
scroll to position [264, 0]
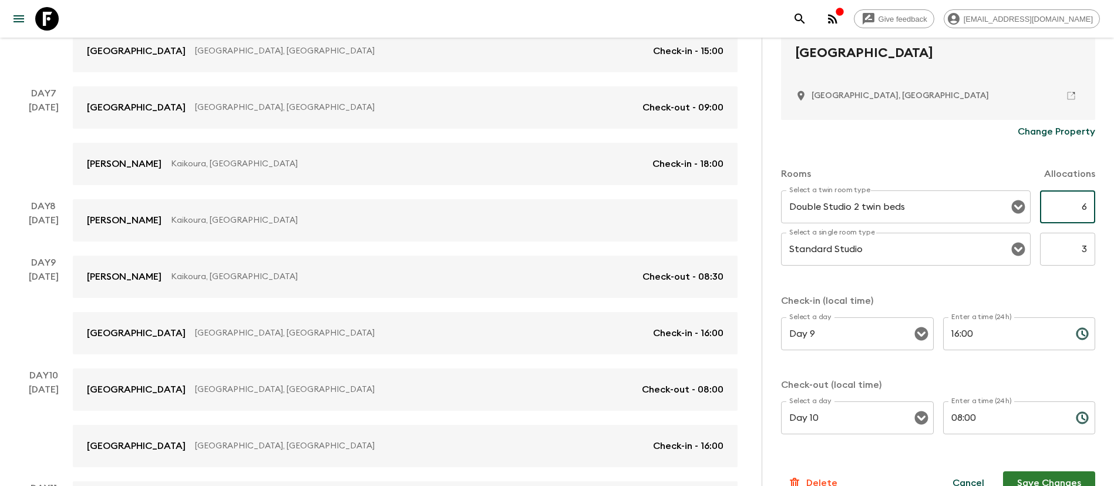
type input "6"
click at [1048, 474] on button "Save Changes" at bounding box center [1049, 482] width 92 height 23
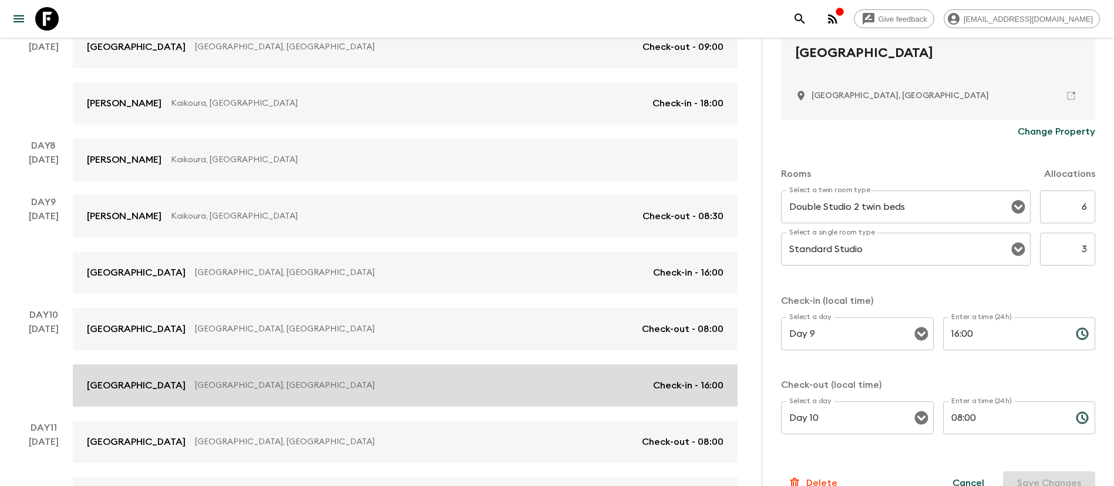
scroll to position [815, 0]
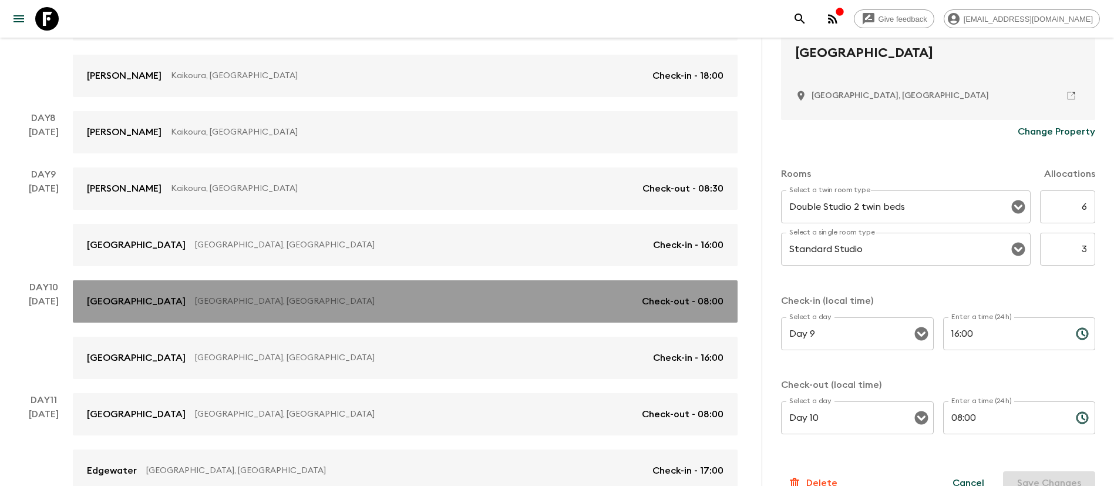
click at [687, 301] on p "Check-out - 08:00" at bounding box center [683, 301] width 82 height 14
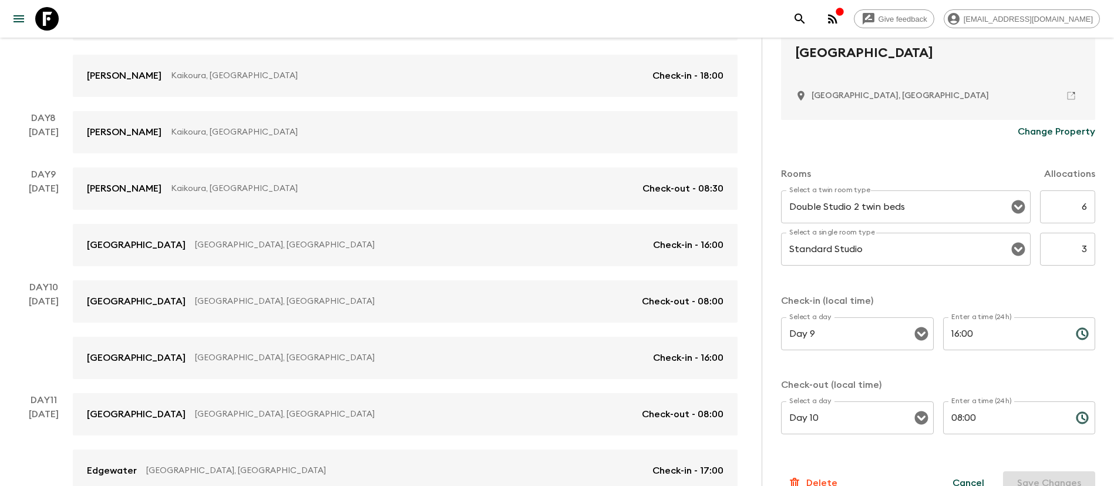
scroll to position [0, 0]
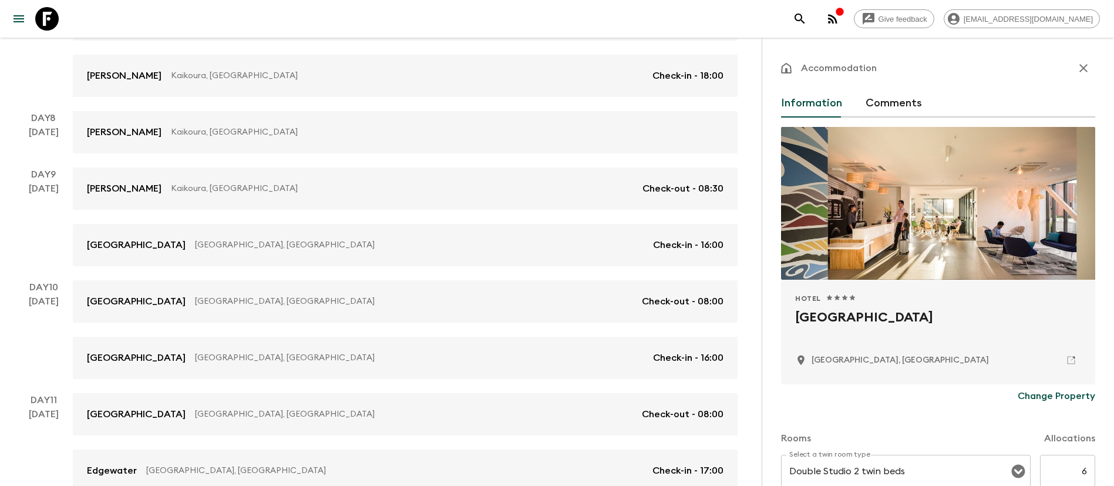
click at [1076, 67] on icon "button" at bounding box center [1083, 68] width 14 height 14
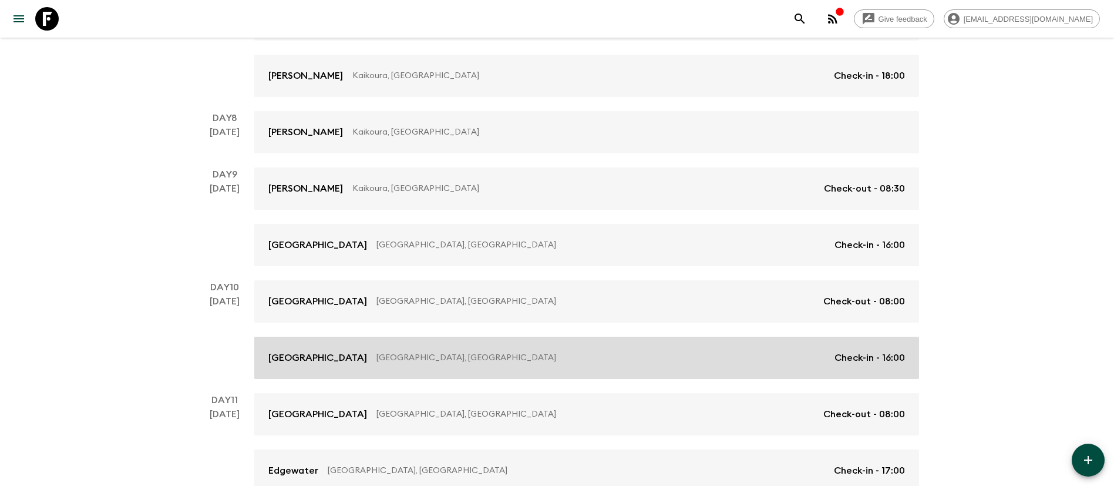
click at [870, 359] on p "Check-in - 16:00" at bounding box center [869, 358] width 70 height 14
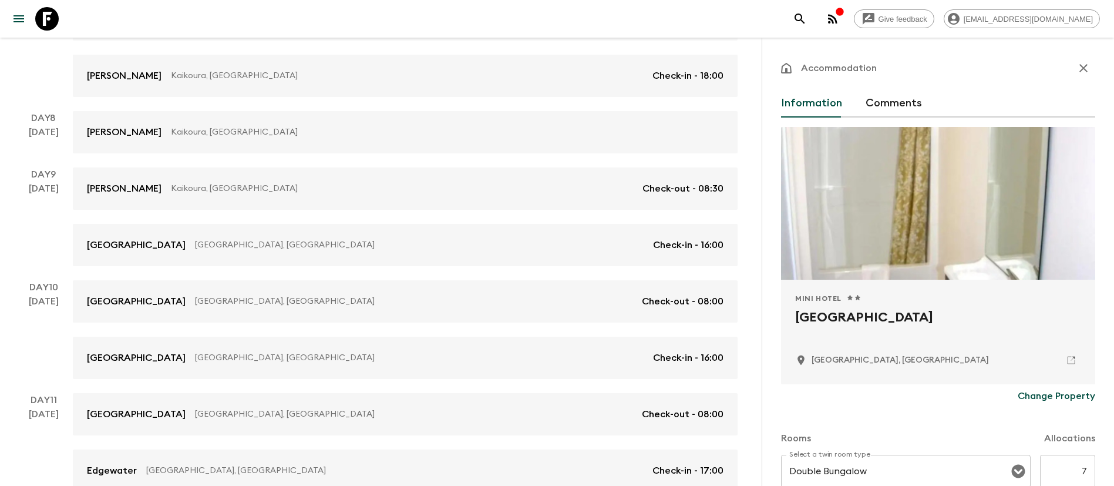
scroll to position [88, 0]
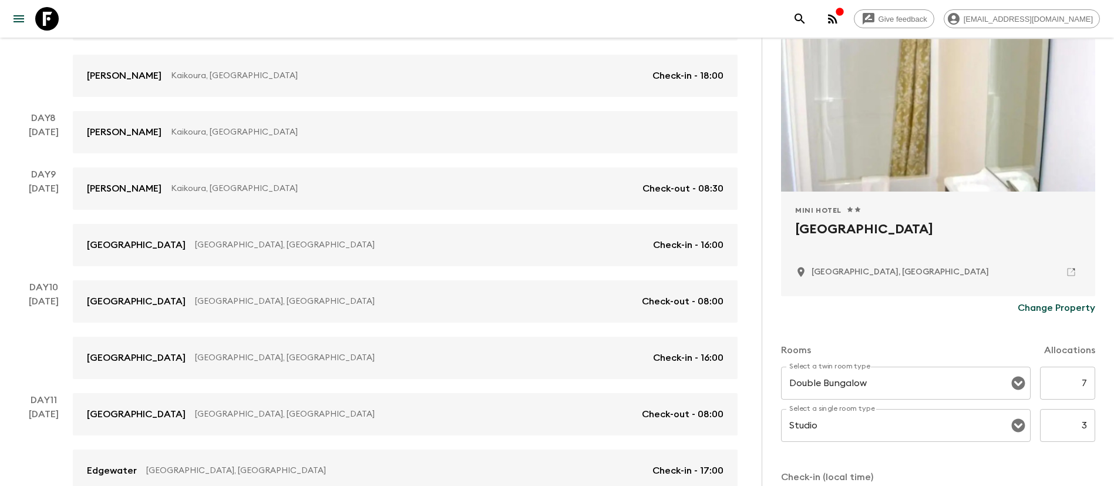
click at [1049, 384] on input "7" at bounding box center [1067, 382] width 55 height 33
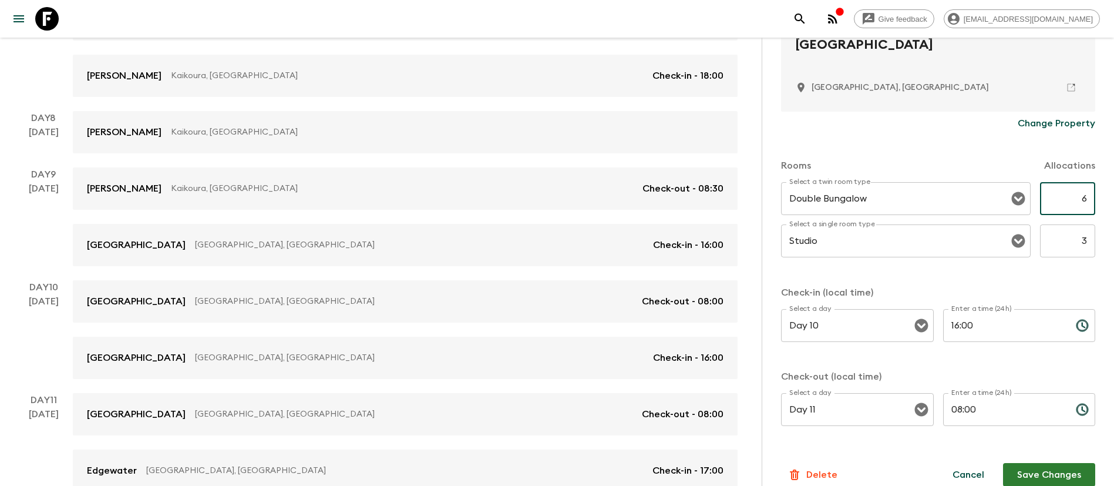
scroll to position [287, 0]
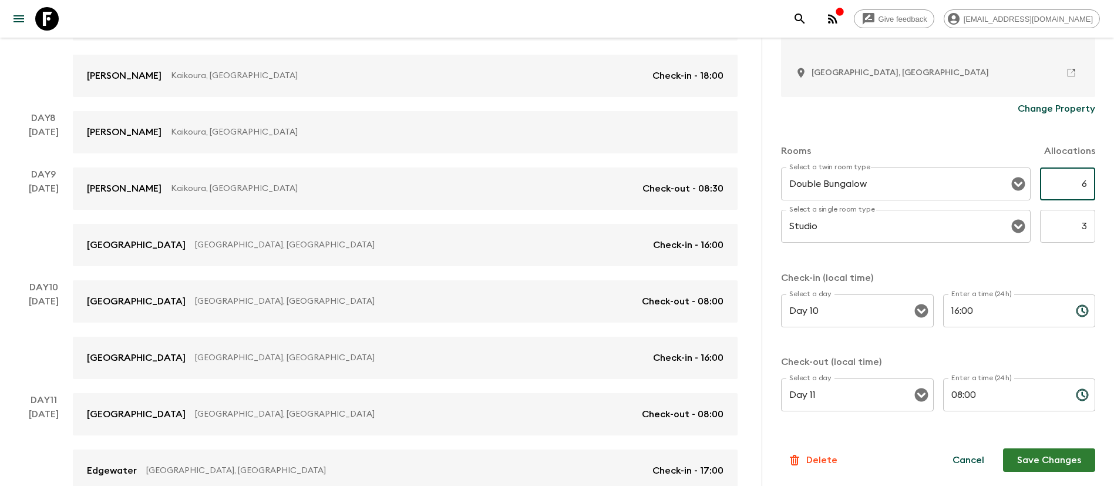
type input "6"
click at [1031, 460] on button "Save Changes" at bounding box center [1049, 459] width 92 height 23
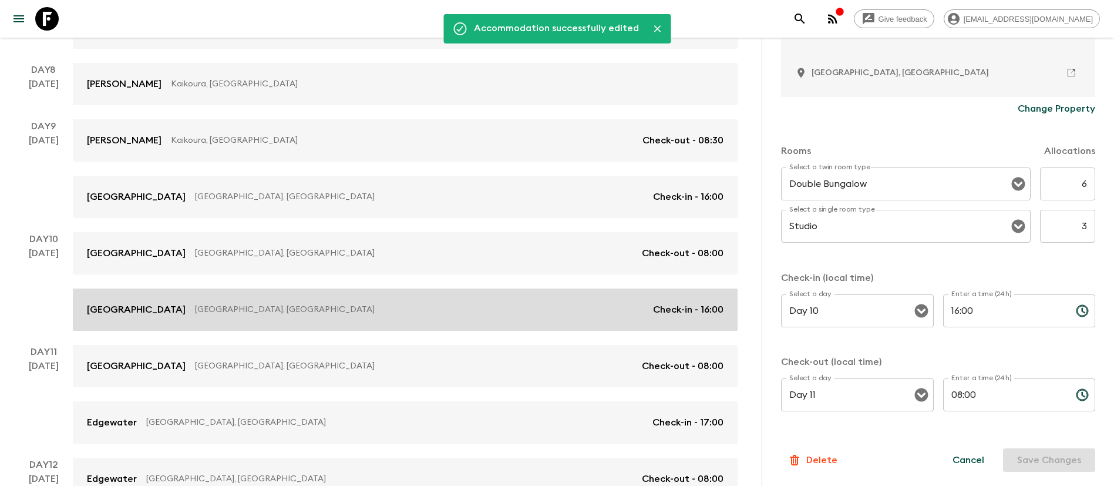
scroll to position [991, 0]
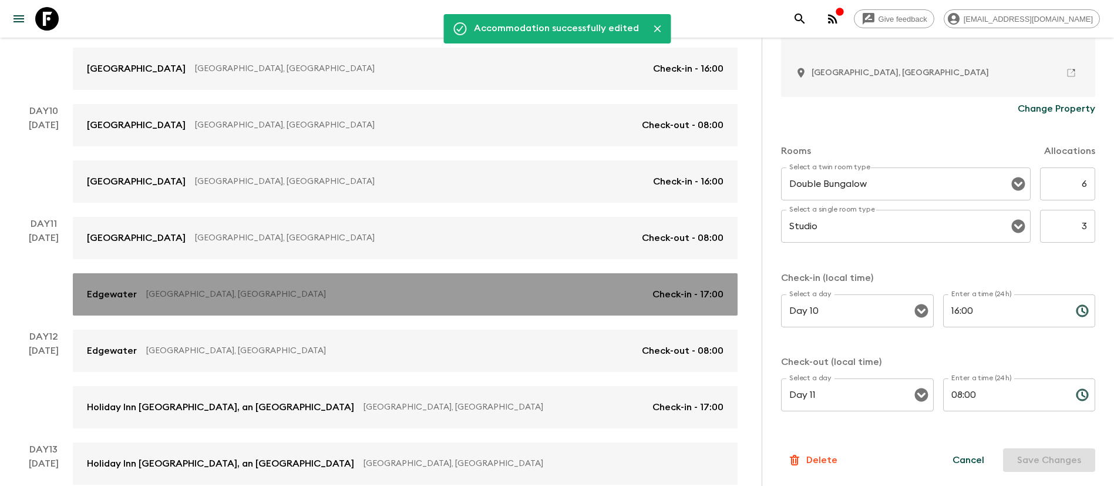
click at [692, 302] on link "Edgewater Wanaka, [GEOGRAPHIC_DATA] Check-in - 17:00" at bounding box center [405, 294] width 665 height 42
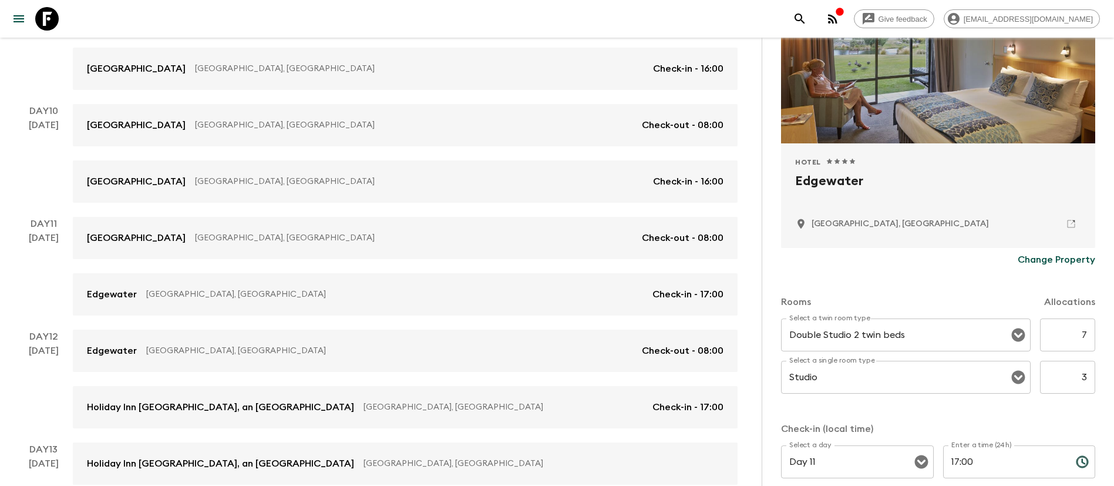
scroll to position [176, 0]
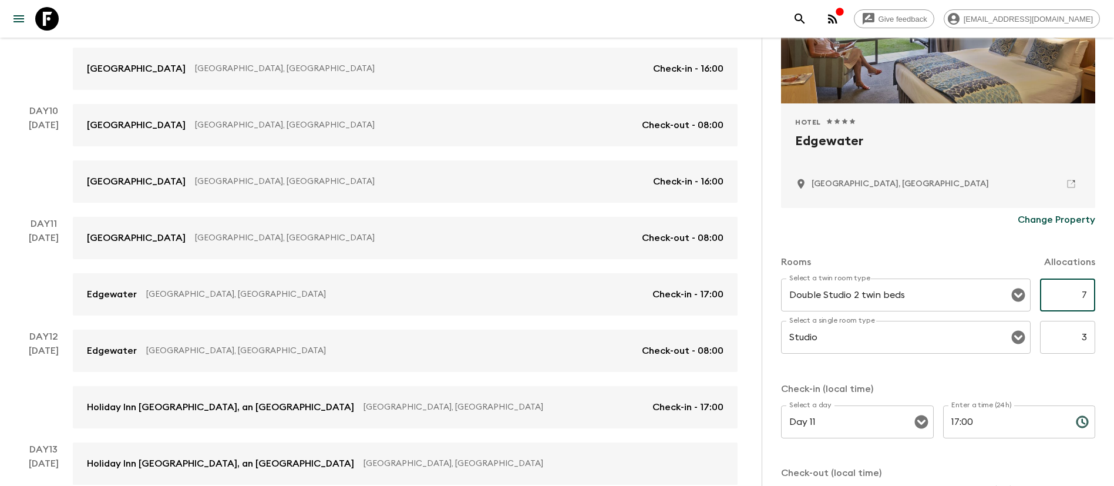
click at [1066, 298] on input "7" at bounding box center [1067, 294] width 55 height 33
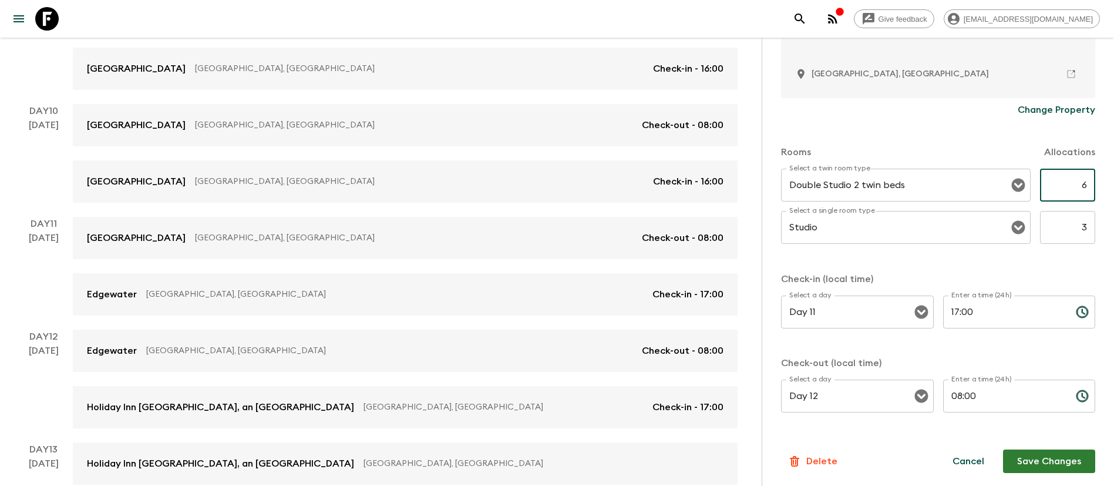
scroll to position [287, 0]
type input "6"
click at [1041, 459] on button "Save Changes" at bounding box center [1049, 459] width 92 height 23
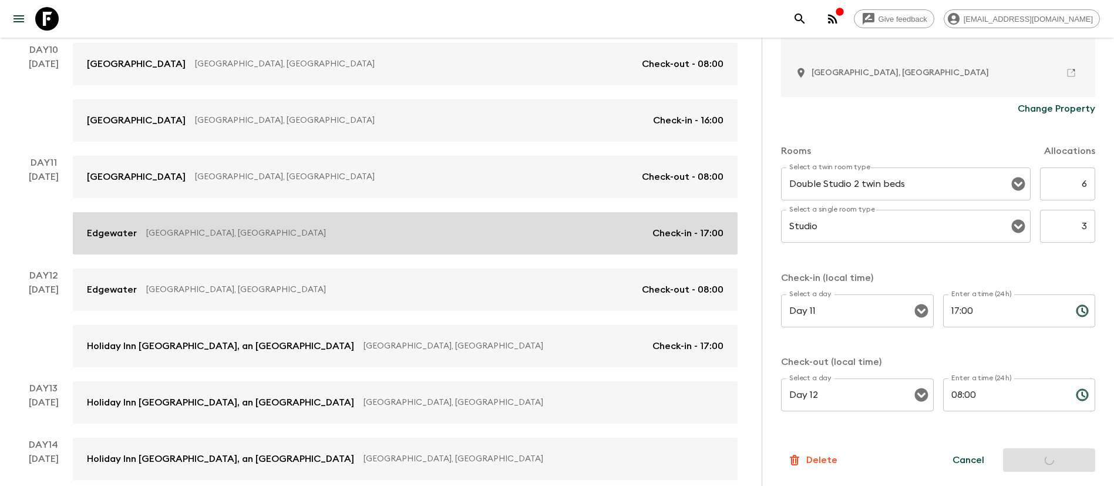
scroll to position [1079, 0]
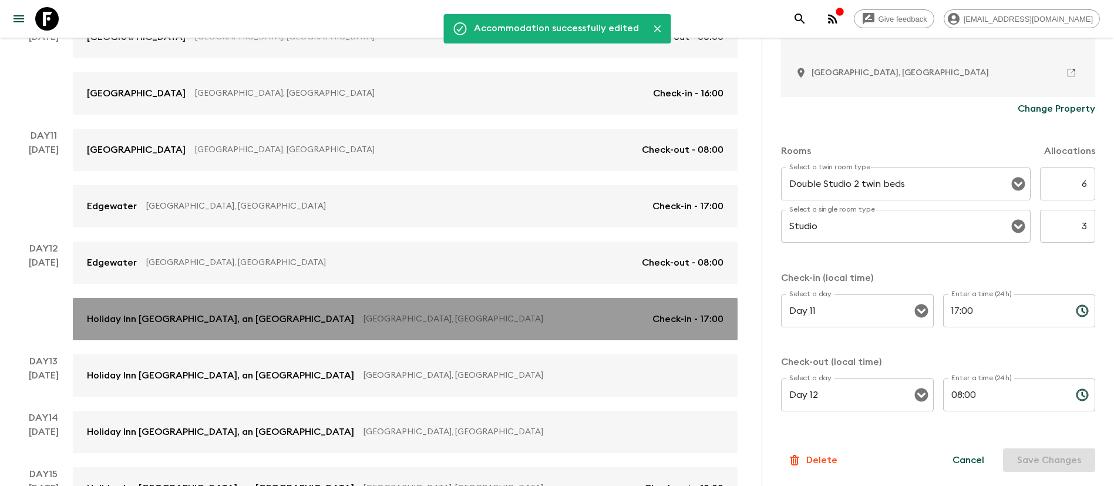
click at [691, 318] on p "Check-in - 17:00" at bounding box center [687, 319] width 71 height 14
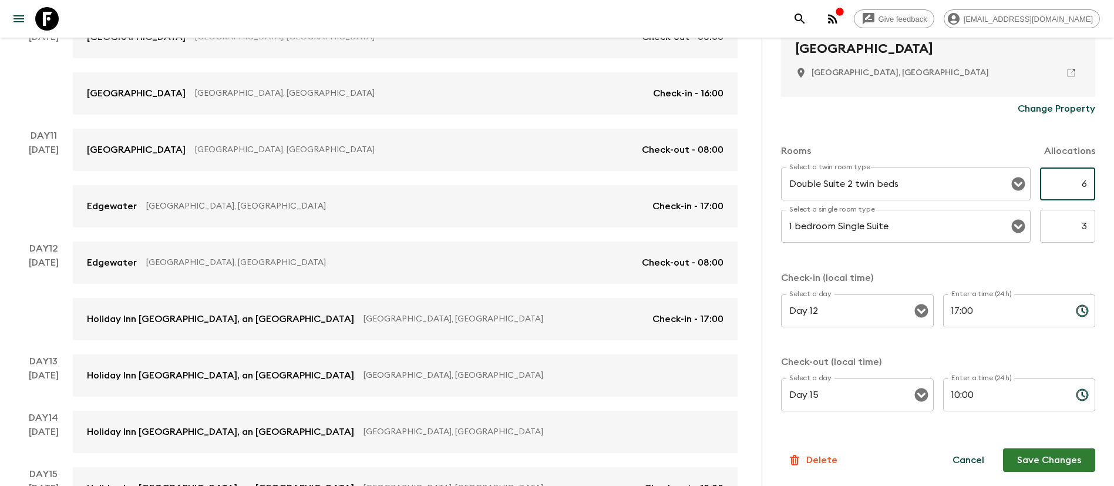
scroll to position [1167, 0]
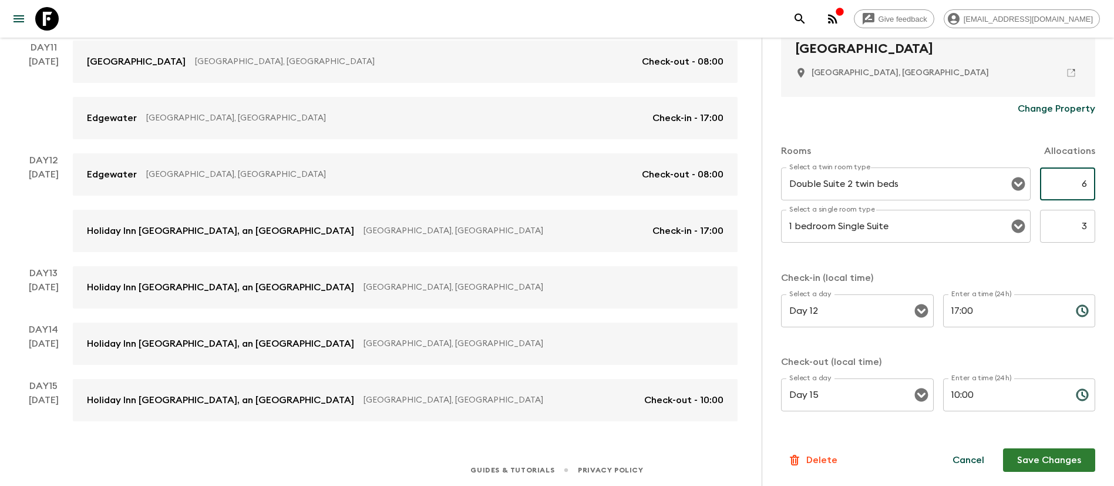
type input "6"
click at [1037, 460] on button "Save Changes" at bounding box center [1049, 459] width 92 height 23
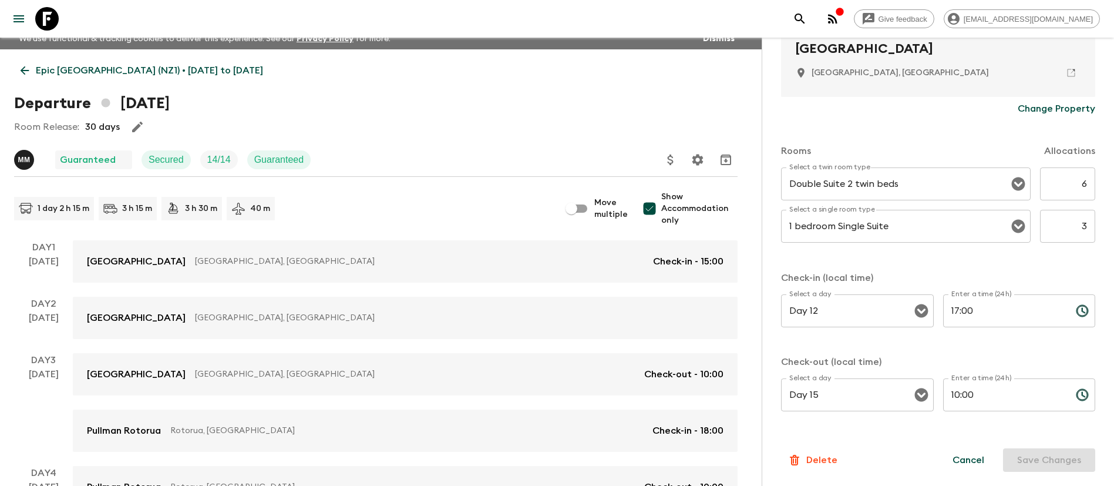
scroll to position [0, 0]
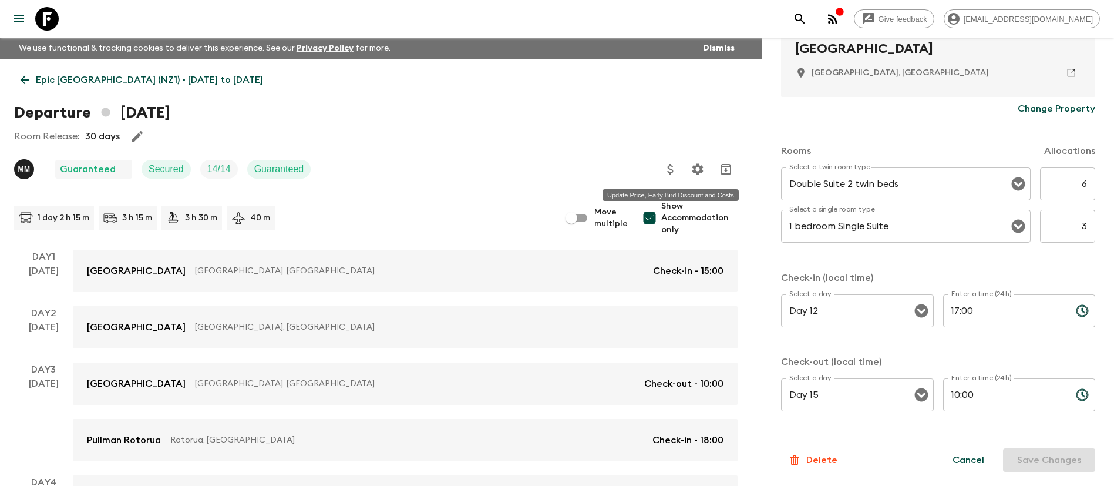
drag, startPoint x: 662, startPoint y: 161, endPoint x: 671, endPoint y: 147, distance: 15.8
click at [662, 160] on div at bounding box center [698, 168] width 79 height 23
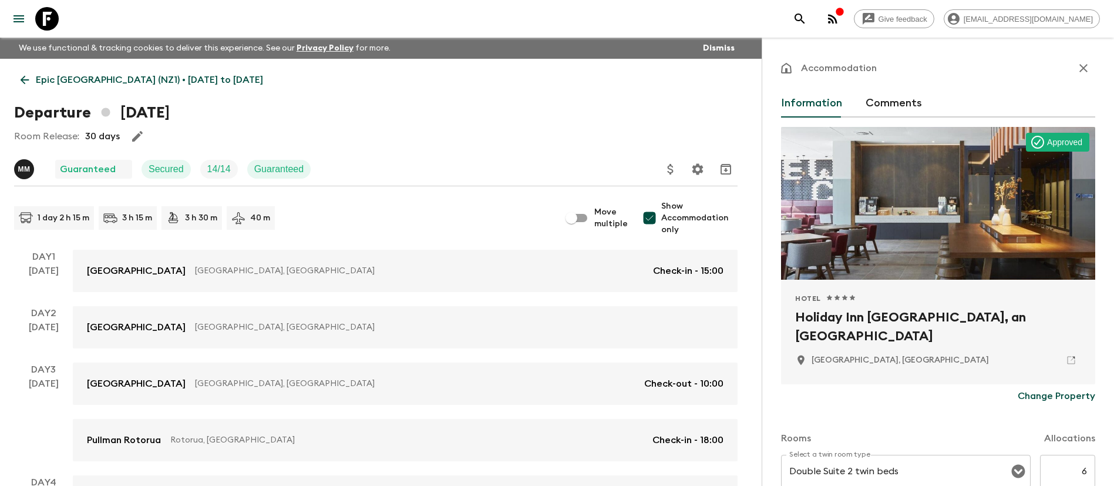
click at [1078, 66] on button "button" at bounding box center [1083, 67] width 23 height 23
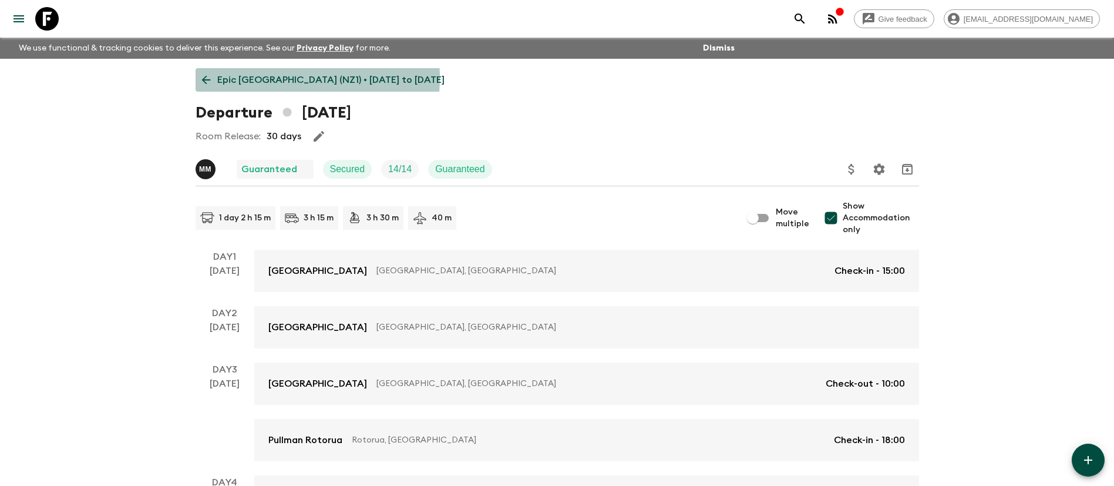
click at [252, 78] on p "Epic [GEOGRAPHIC_DATA] (NZ1) • [DATE] to [DATE]" at bounding box center [330, 80] width 227 height 14
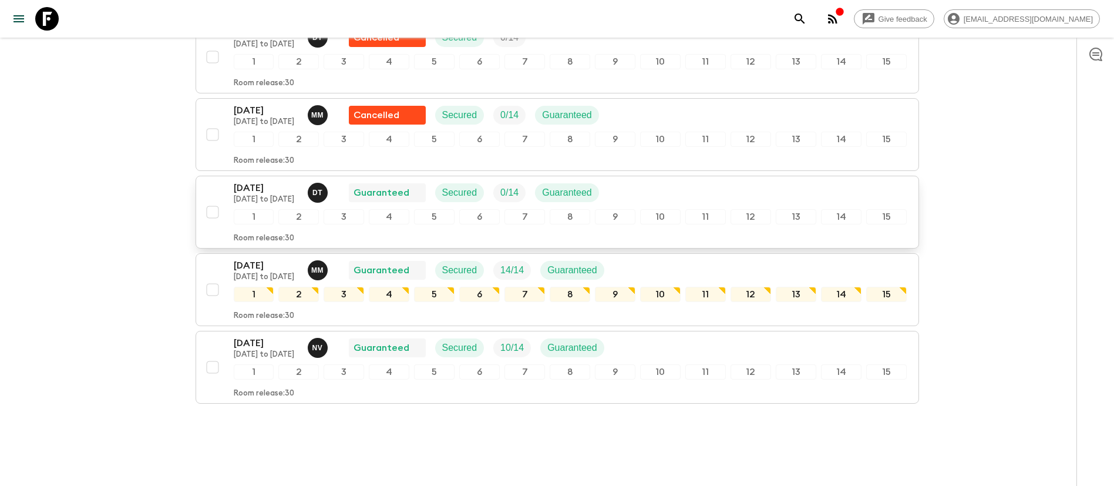
scroll to position [874, 0]
